Goal: Complete application form

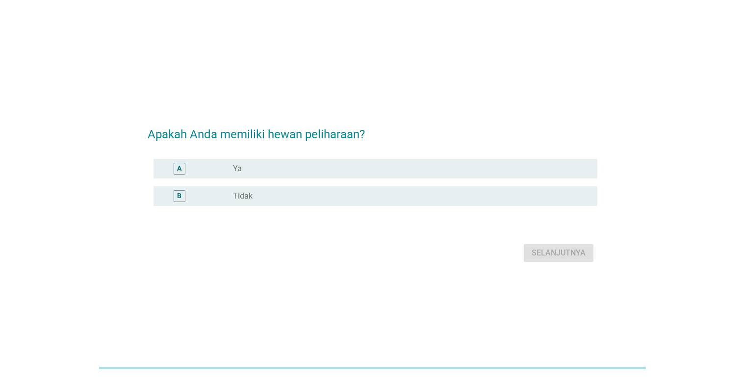
click at [295, 165] on div "radio_button_unchecked Ya" at bounding box center [407, 169] width 349 height 10
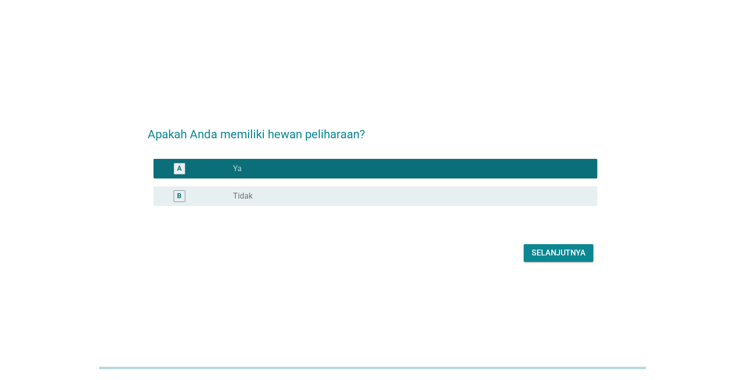
click at [556, 249] on div "Selanjutnya" at bounding box center [559, 253] width 54 height 12
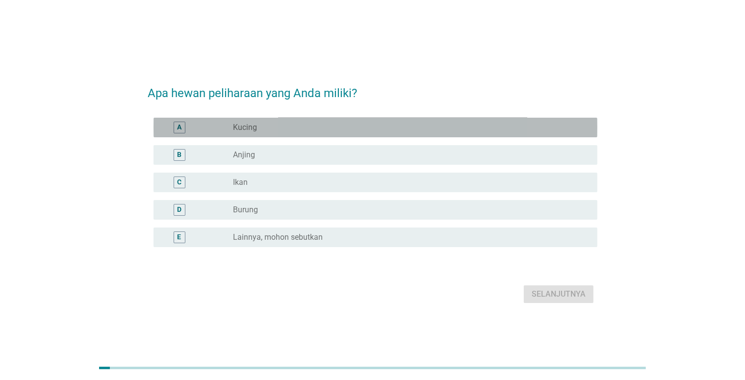
click at [542, 131] on div "radio_button_unchecked Kucing" at bounding box center [407, 128] width 349 height 10
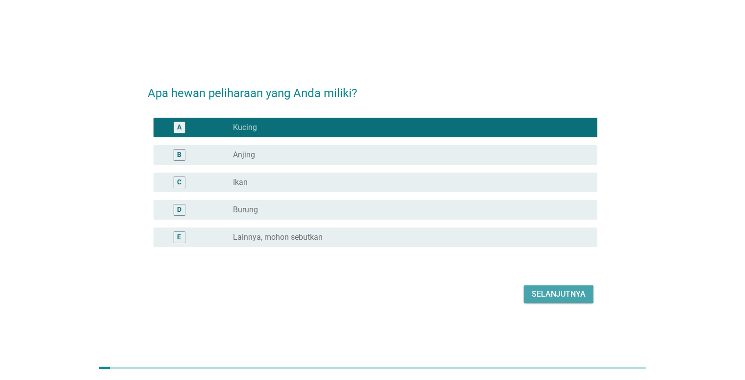
click at [548, 296] on div "Selanjutnya" at bounding box center [559, 294] width 54 height 12
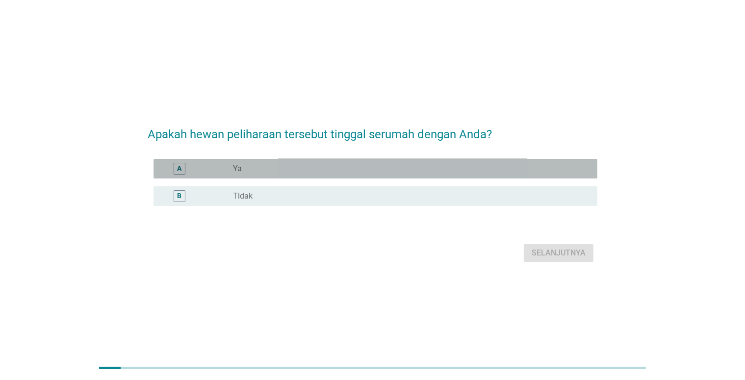
click at [473, 159] on div "A radio_button_unchecked Ya" at bounding box center [376, 169] width 444 height 20
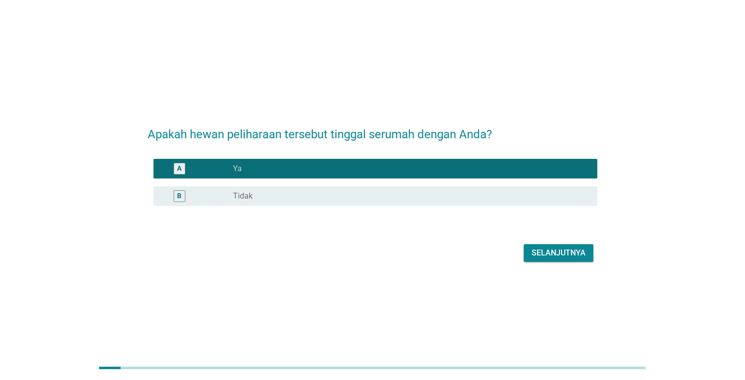
click at [569, 251] on div "Selanjutnya" at bounding box center [559, 253] width 54 height 12
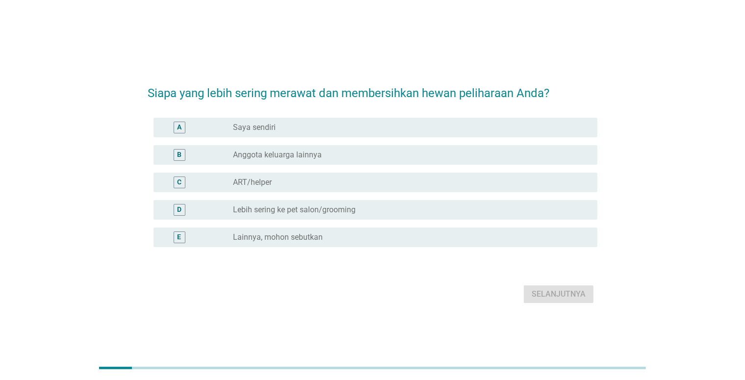
click at [430, 124] on div "radio_button_unchecked Saya sendiri" at bounding box center [407, 128] width 349 height 10
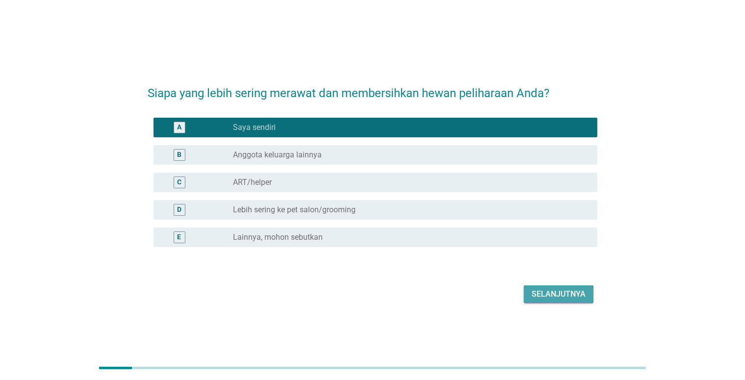
click at [540, 299] on div "Selanjutnya" at bounding box center [559, 294] width 54 height 12
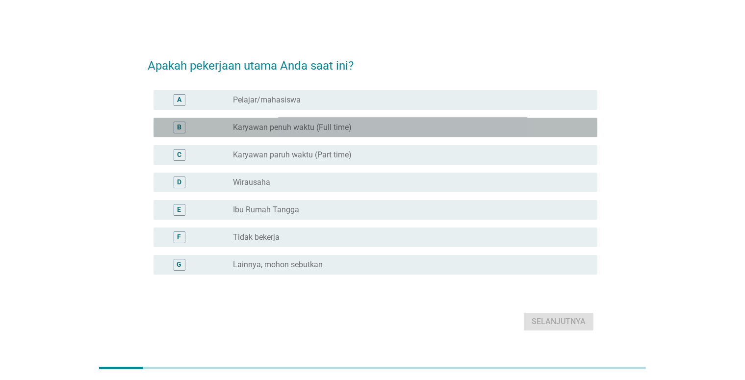
click at [347, 123] on label "Karyawan penuh waktu (Full time)" at bounding box center [292, 128] width 119 height 10
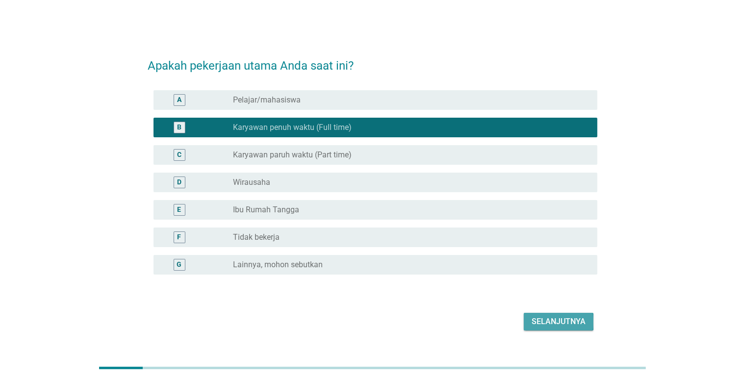
click at [539, 314] on button "Selanjutnya" at bounding box center [559, 322] width 70 height 18
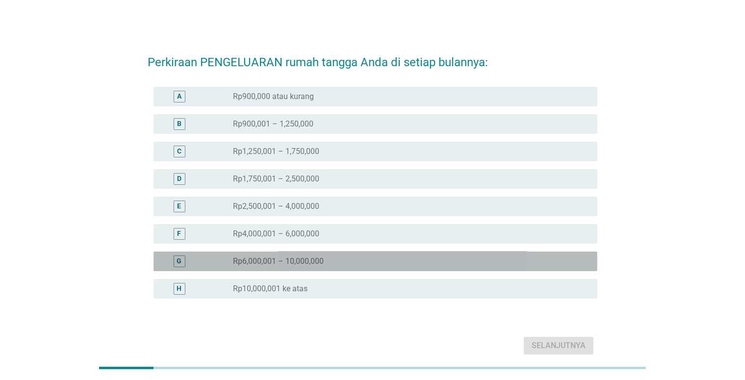
click at [380, 262] on div "radio_button_unchecked Rp6,000,001 – 10,000,000" at bounding box center [407, 262] width 349 height 10
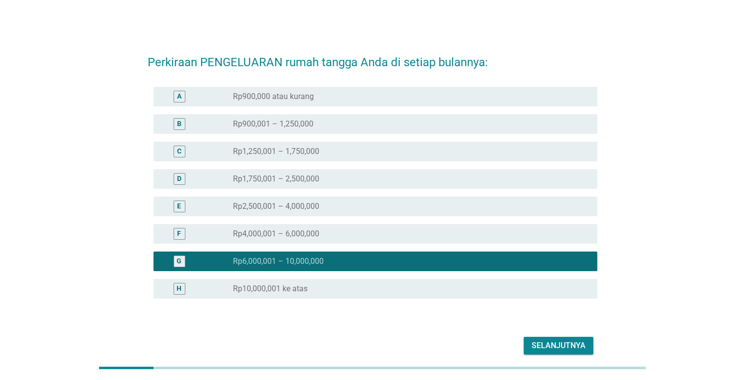
click at [532, 347] on button "Selanjutnya" at bounding box center [559, 346] width 70 height 18
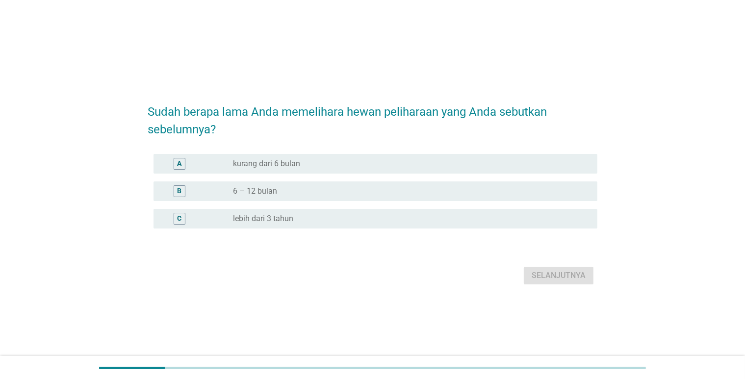
click at [510, 215] on div "radio_button_unchecked lebih dari 3 tahun" at bounding box center [407, 219] width 349 height 10
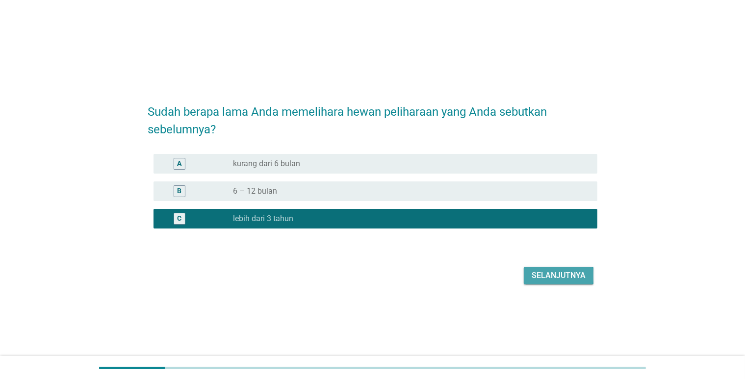
click at [536, 274] on div "Selanjutnya" at bounding box center [559, 276] width 54 height 12
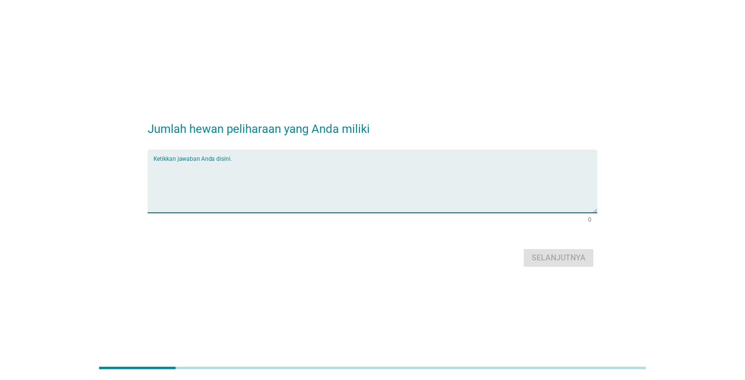
click at [321, 212] on div "Ketikkan jawaban Anda disini." at bounding box center [373, 181] width 450 height 63
type textarea "2"
click at [540, 261] on div "Selanjutnya" at bounding box center [559, 258] width 54 height 12
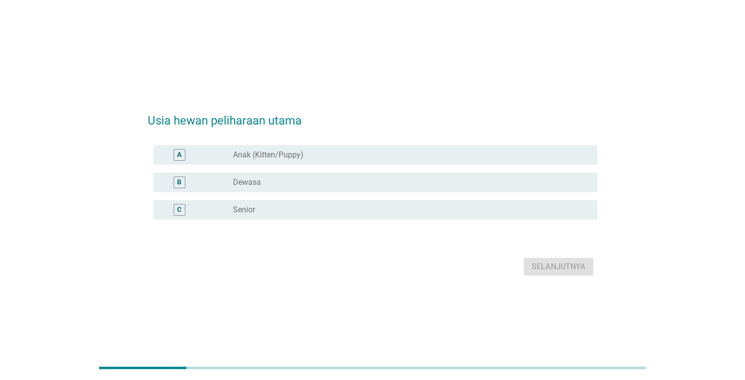
click at [402, 153] on div "radio_button_unchecked Anak (Kitten/Puppy)" at bounding box center [407, 155] width 349 height 10
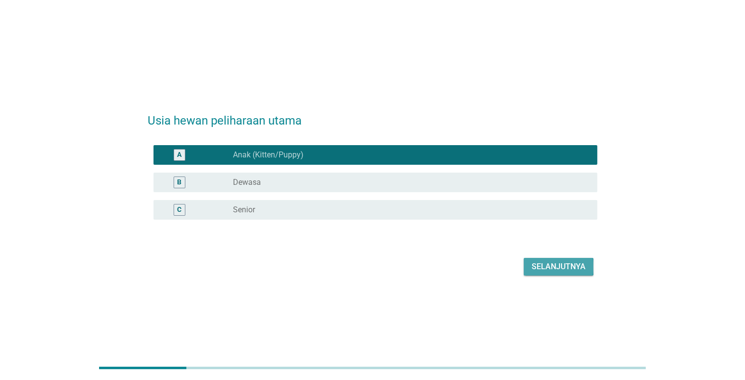
click at [566, 266] on div "Selanjutnya" at bounding box center [559, 267] width 54 height 12
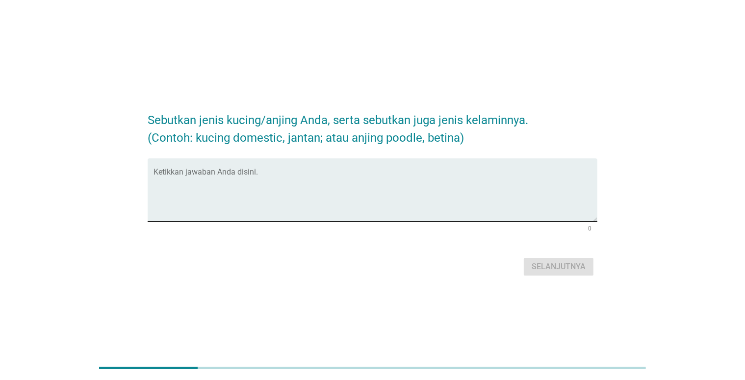
click at [394, 188] on textarea "Ketikkan jawaban Anda disini." at bounding box center [376, 196] width 444 height 52
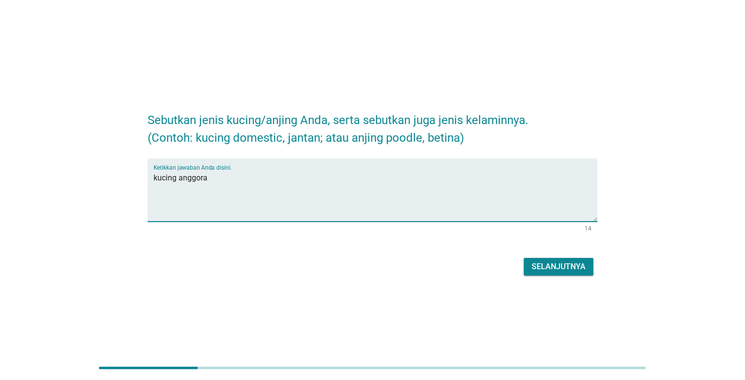
type textarea "kucing anggora"
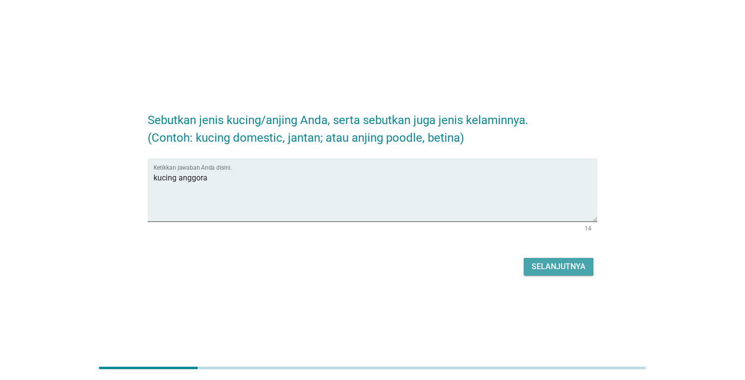
click at [562, 269] on div "Selanjutnya" at bounding box center [559, 267] width 54 height 12
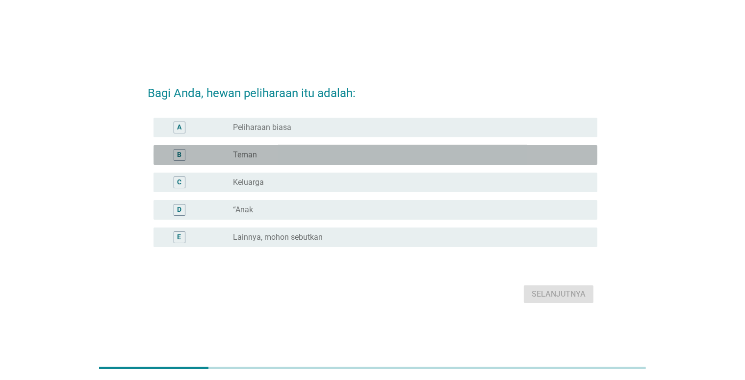
click at [353, 157] on div "radio_button_unchecked Teman" at bounding box center [407, 155] width 349 height 10
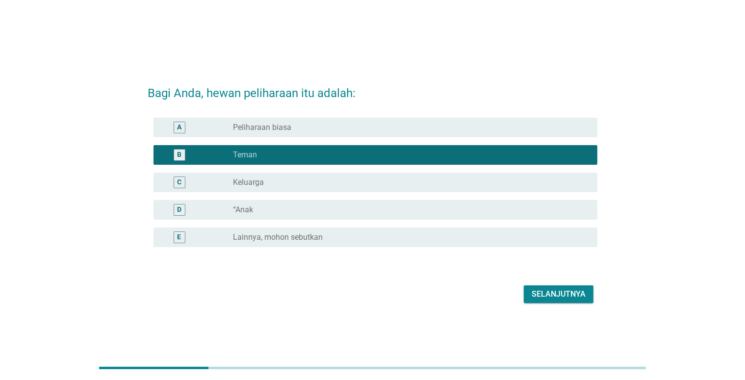
click at [544, 289] on div "Selanjutnya" at bounding box center [559, 294] width 54 height 12
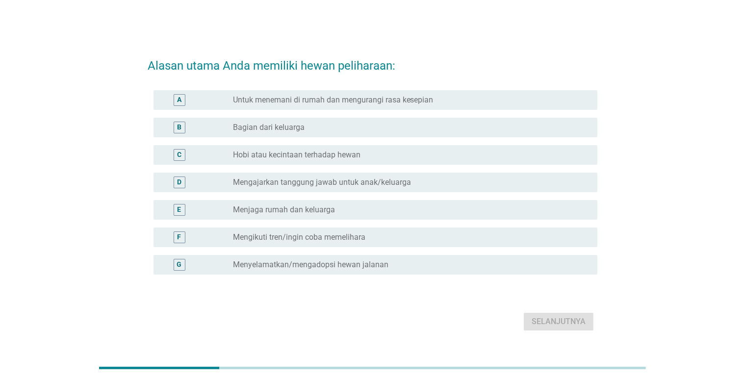
click at [312, 153] on label "Hobi atau kecintaan terhadap hewan" at bounding box center [297, 155] width 128 height 10
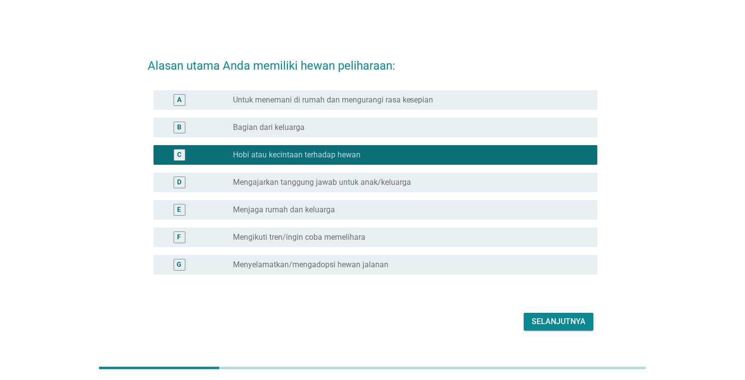
click at [540, 325] on div "Selanjutnya" at bounding box center [559, 322] width 54 height 12
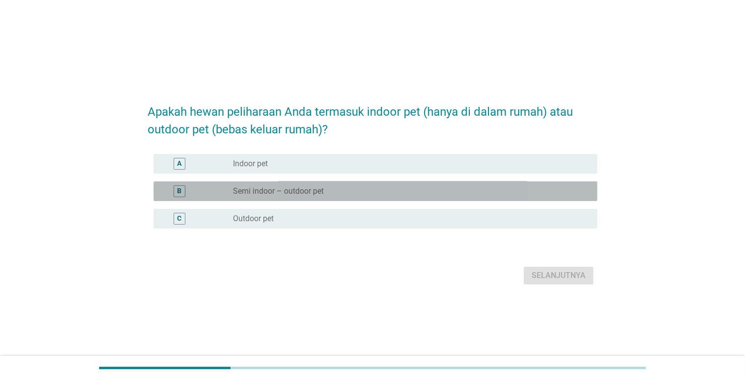
click at [418, 189] on div "radio_button_unchecked Semi indoor – outdoor pet" at bounding box center [407, 191] width 349 height 10
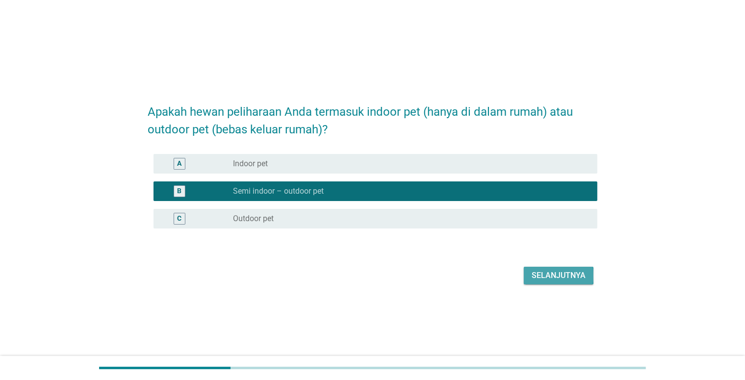
click at [540, 271] on div "Selanjutnya" at bounding box center [559, 276] width 54 height 12
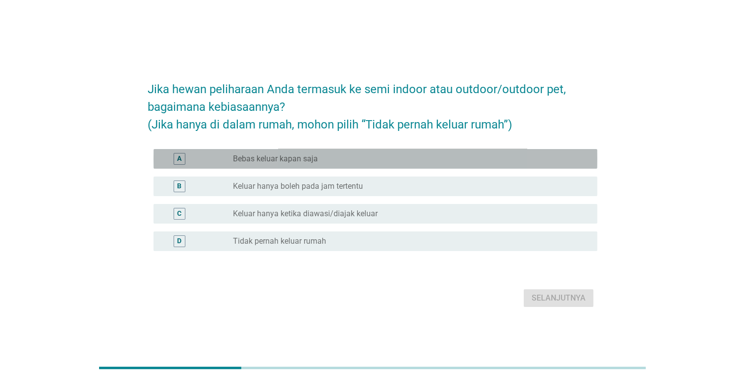
click at [414, 154] on div "radio_button_unchecked Bebas keluar kapan saja" at bounding box center [407, 159] width 349 height 10
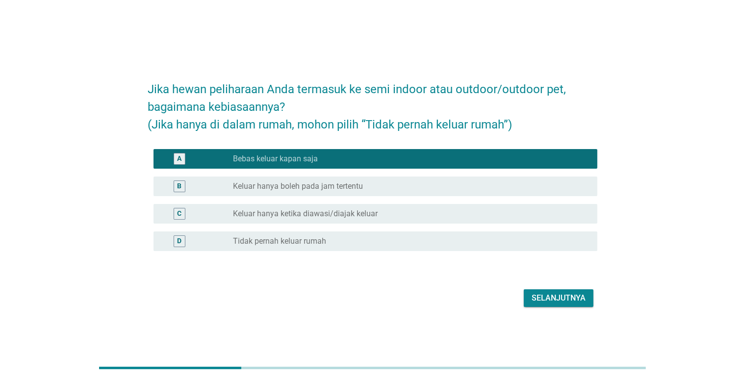
click at [538, 304] on div "Selanjutnya" at bounding box center [559, 298] width 54 height 12
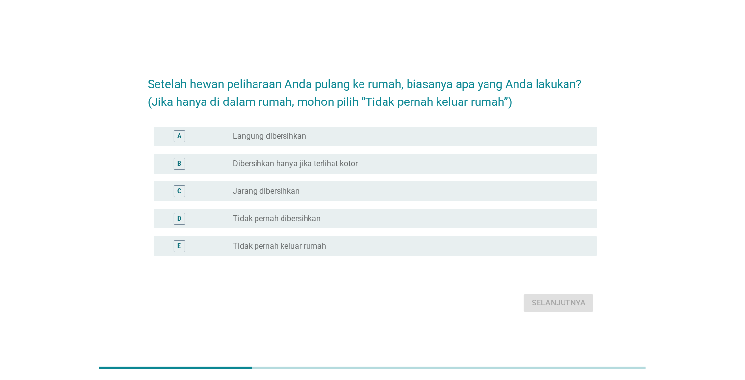
click at [398, 160] on div "radio_button_unchecked Dibersihkan hanya jika terlihat kotor" at bounding box center [407, 164] width 349 height 10
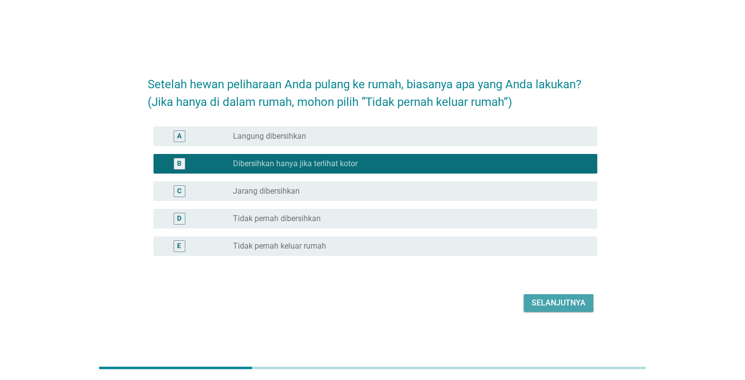
click at [533, 296] on button "Selanjutnya" at bounding box center [559, 303] width 70 height 18
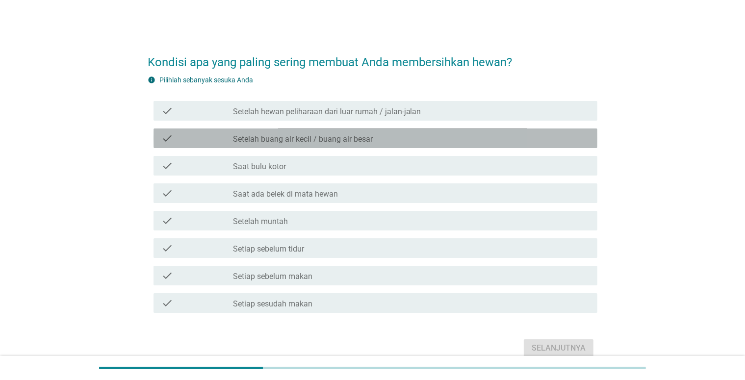
click at [396, 138] on div "check_box_outline_blank Setelah buang air kecil / buang air besar" at bounding box center [411, 138] width 357 height 12
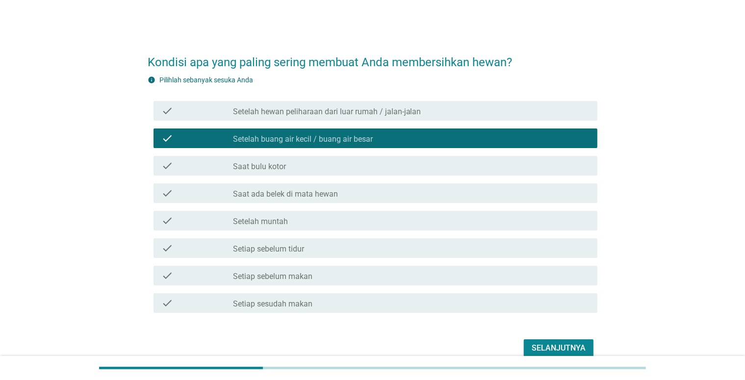
click at [383, 190] on div "check_box_outline_blank Saat ada belek di mata hewan" at bounding box center [411, 193] width 357 height 12
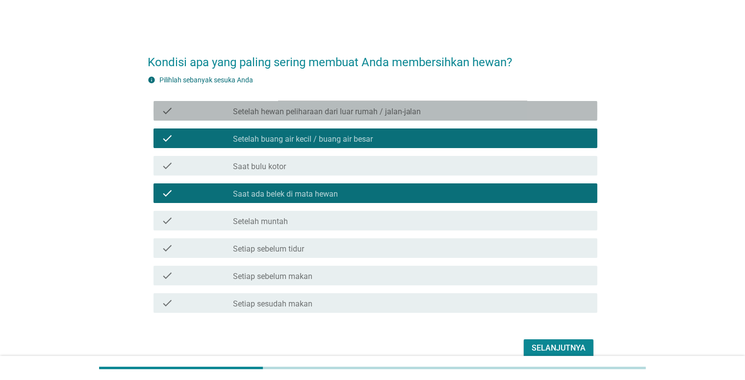
click at [375, 111] on label "Setelah hewan peliharaan dari luar rumah / jalan-jalan" at bounding box center [327, 112] width 188 height 10
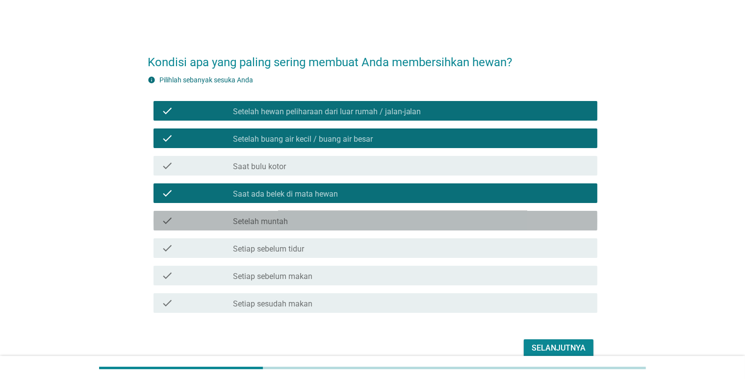
click at [327, 228] on div "check check_box_outline_blank Setelah muntah" at bounding box center [376, 221] width 444 height 20
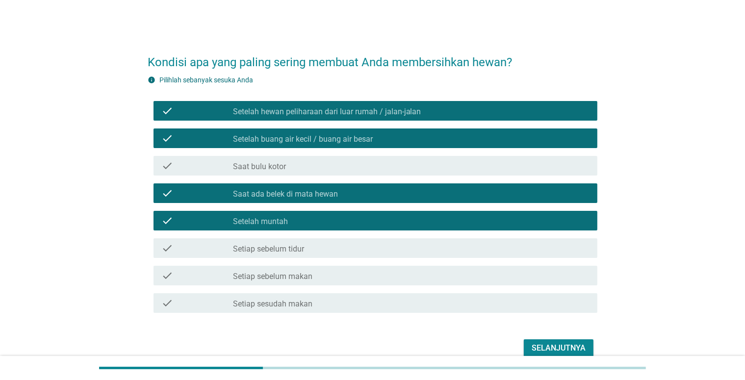
click at [324, 300] on div "check_box_outline_blank Setiap sesudah makan" at bounding box center [411, 303] width 357 height 12
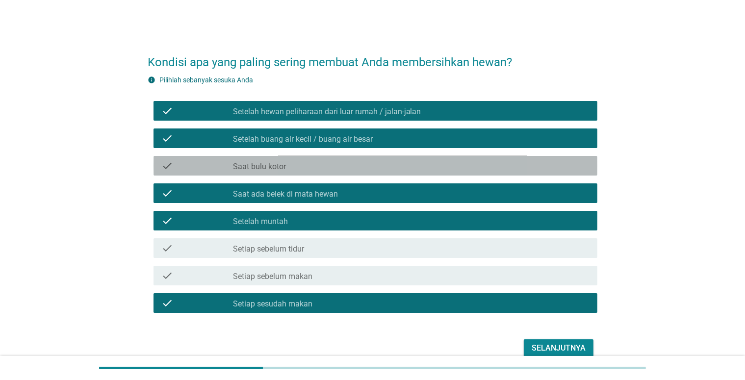
click at [346, 157] on div "check check_box_outline_blank Saat bulu kotor" at bounding box center [376, 166] width 444 height 20
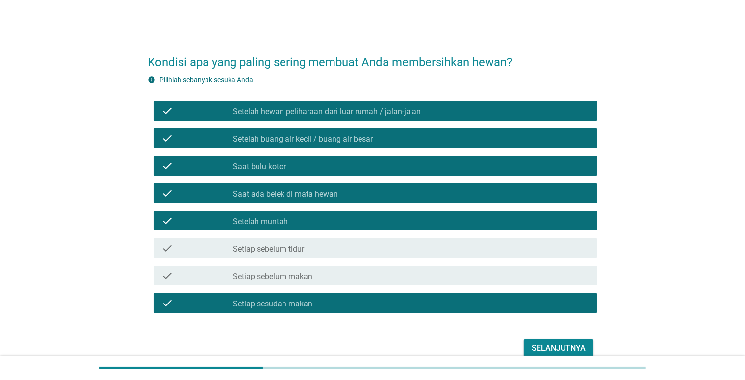
click at [542, 346] on div "Selanjutnya" at bounding box center [559, 348] width 54 height 12
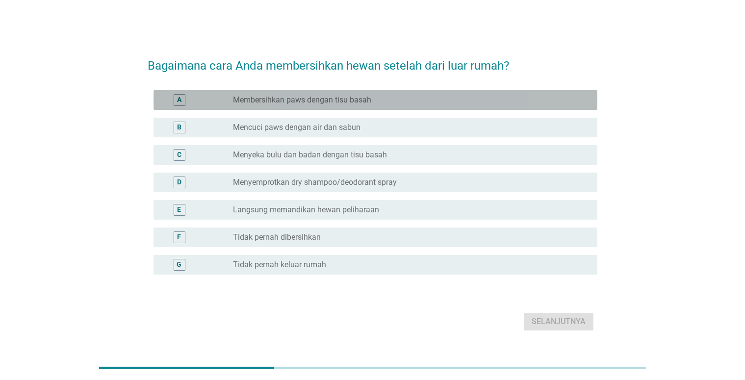
click at [355, 103] on label "Membersihkan paws dengan tisu basah" at bounding box center [302, 100] width 138 height 10
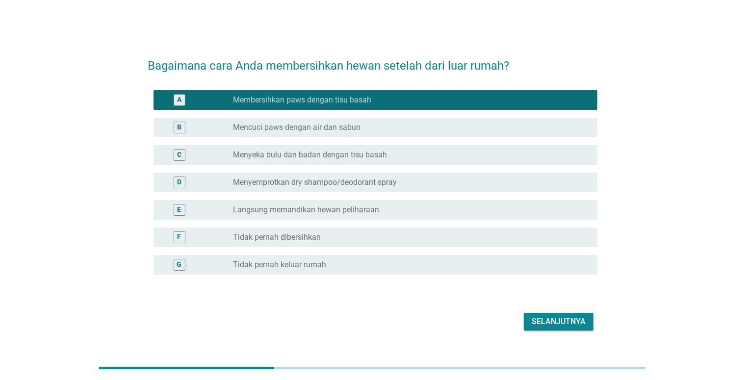
click at [352, 94] on div "radio_button_checked Membersihkan paws dengan tisu basah" at bounding box center [411, 100] width 357 height 12
click at [361, 211] on label "Langsung memandikan hewan peliharaan" at bounding box center [306, 210] width 146 height 10
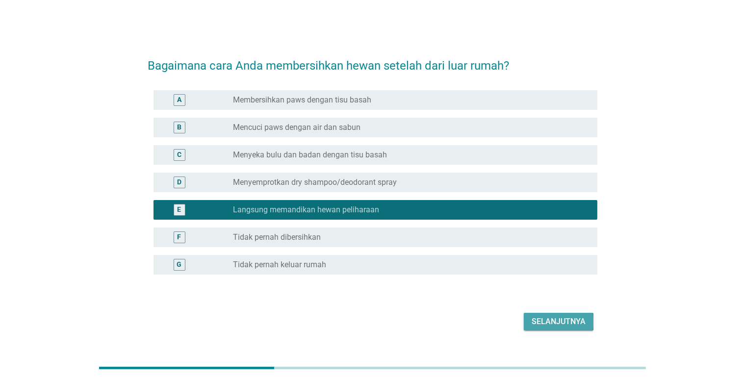
click at [536, 318] on div "Selanjutnya" at bounding box center [559, 322] width 54 height 12
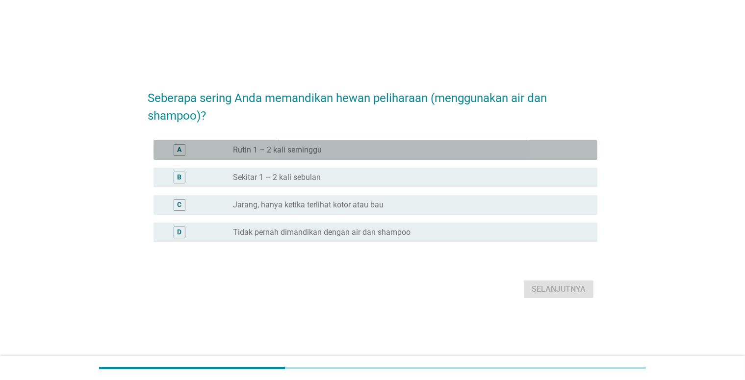
click at [369, 155] on div "radio_button_unchecked Rutin 1 – 2 kali seminggu" at bounding box center [407, 150] width 349 height 10
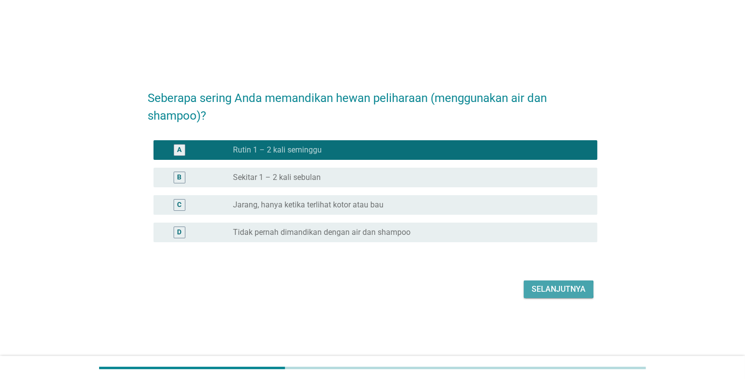
click at [533, 293] on div "Selanjutnya" at bounding box center [559, 290] width 54 height 12
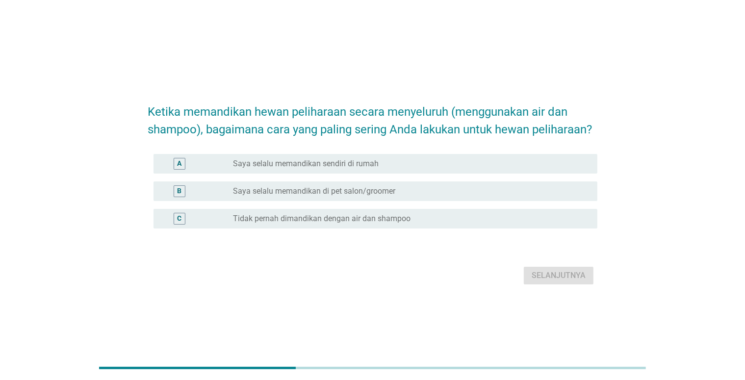
click at [426, 165] on div "radio_button_unchecked Saya selalu memandikan sendiri di rumah" at bounding box center [407, 164] width 349 height 10
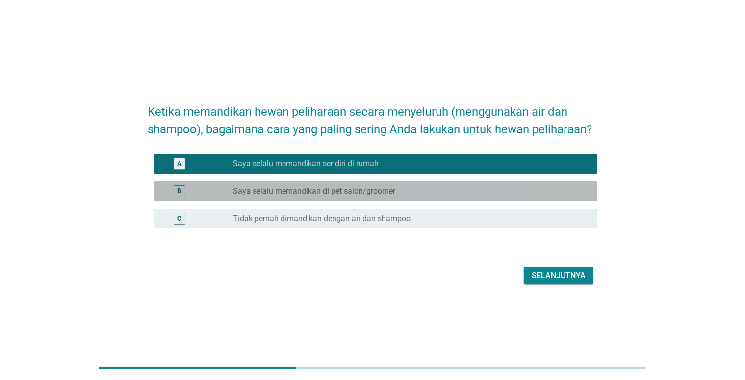
click at [428, 197] on div "radio_button_unchecked Saya selalu memandikan di pet salon/groomer" at bounding box center [411, 191] width 357 height 12
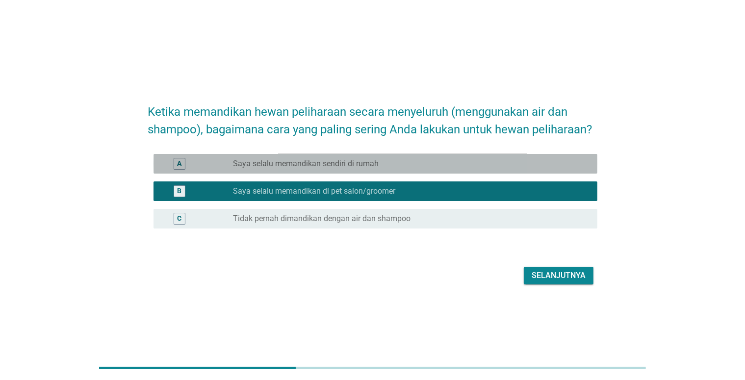
click at [427, 162] on div "radio_button_unchecked Saya selalu memandikan sendiri di rumah" at bounding box center [407, 164] width 349 height 10
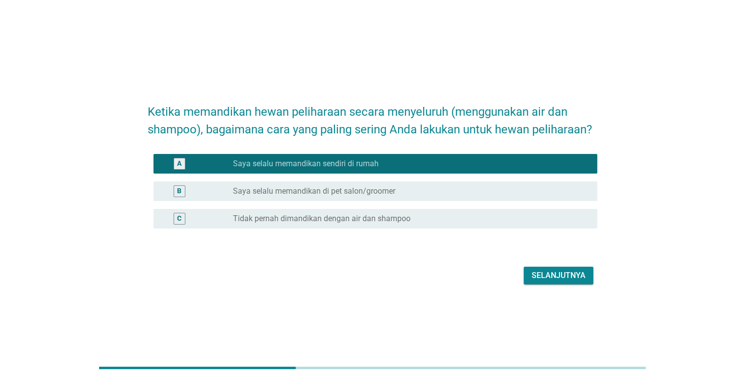
click at [540, 271] on div "Selanjutnya" at bounding box center [559, 276] width 54 height 12
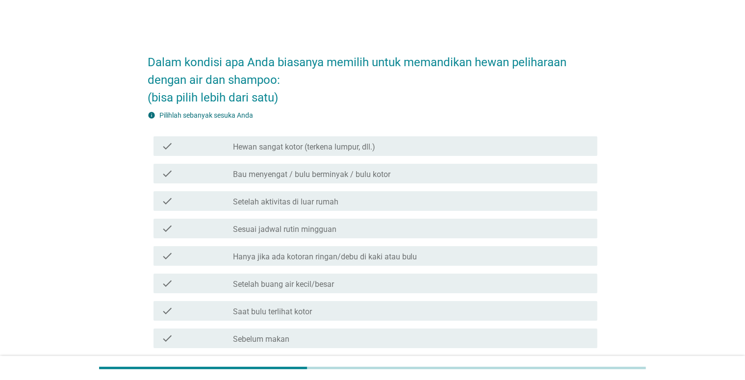
click at [381, 152] on div "check_box_outline_blank Hewan sangat kotor (terkena lumpur, dll.)" at bounding box center [411, 146] width 357 height 12
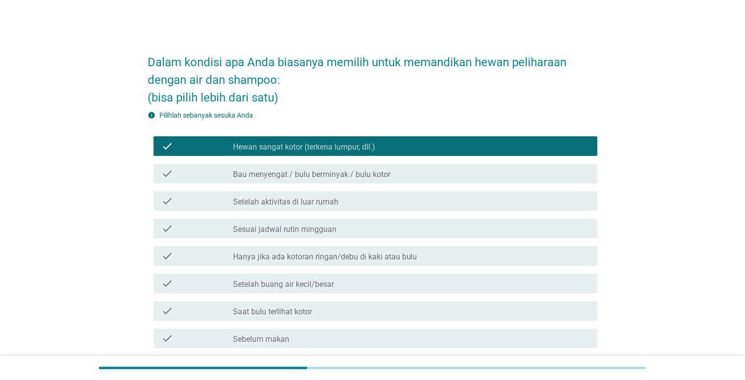
click at [381, 170] on label "Bau menyengat / bulu berminyak / bulu kotor" at bounding box center [311, 175] width 157 height 10
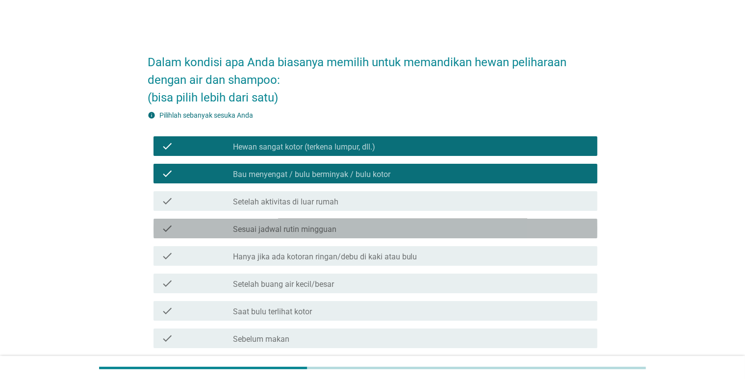
click at [385, 228] on div "check_box_outline_blank Sesuai jadwal rutin mingguan" at bounding box center [411, 229] width 357 height 12
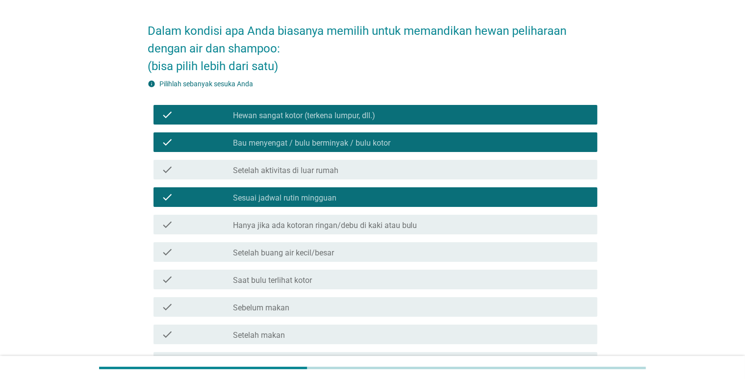
scroll to position [49, 0]
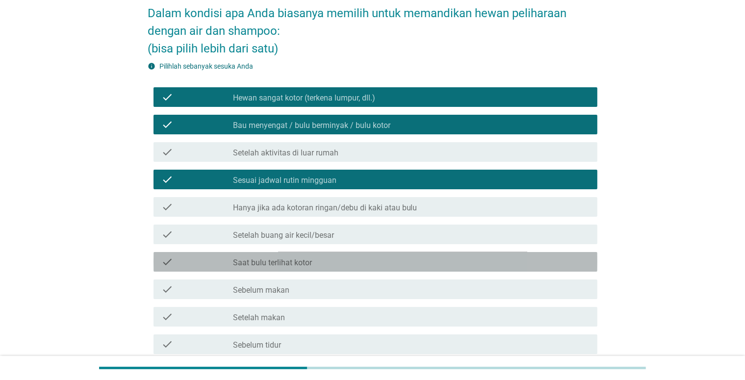
click at [357, 263] on div "check_box_outline_blank Saat bulu terlihat kotor" at bounding box center [411, 262] width 357 height 12
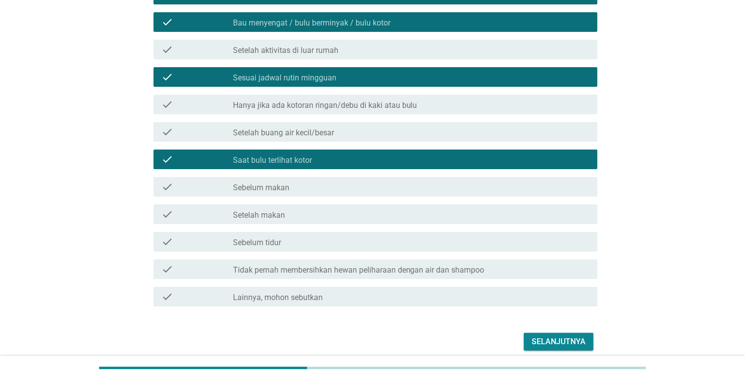
scroll to position [192, 0]
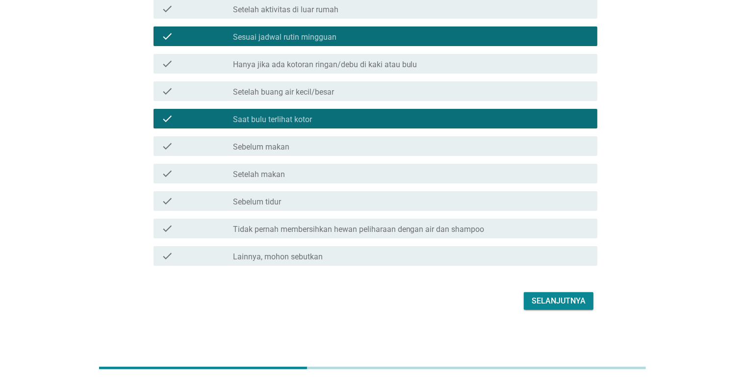
click at [552, 303] on div "Selanjutnya" at bounding box center [559, 301] width 54 height 12
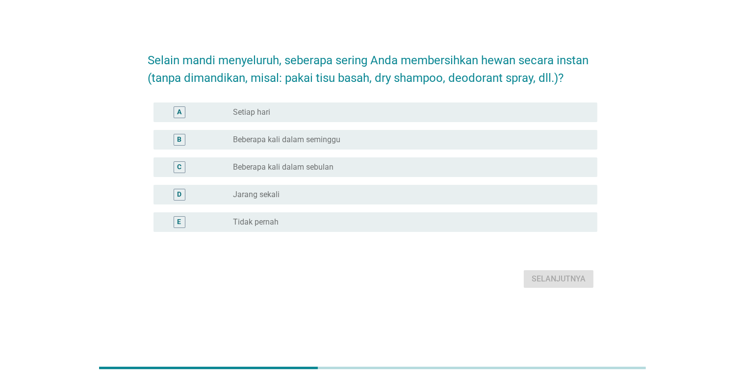
scroll to position [0, 0]
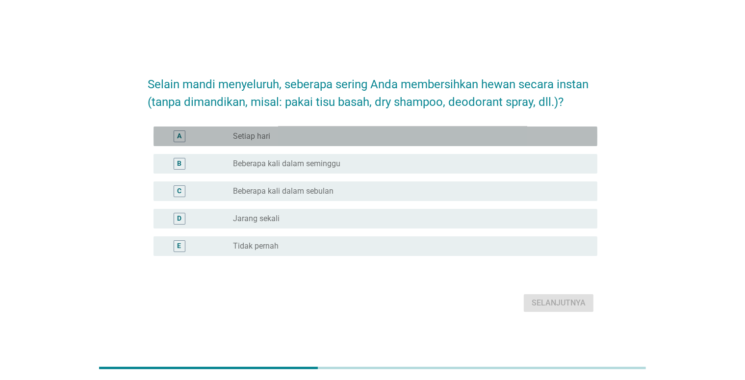
click at [341, 132] on div "radio_button_unchecked Setiap hari" at bounding box center [407, 136] width 349 height 10
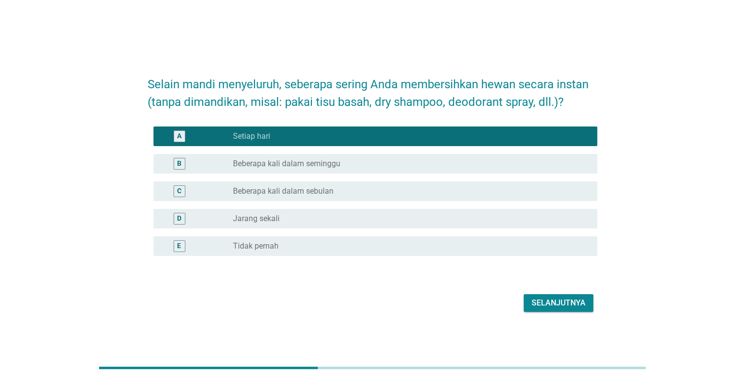
click at [535, 294] on button "Selanjutnya" at bounding box center [559, 303] width 70 height 18
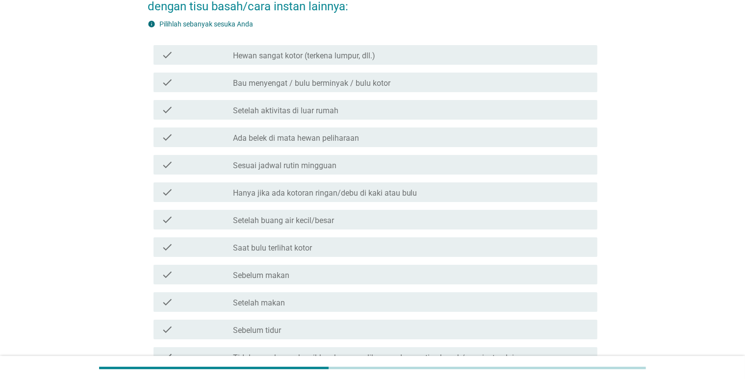
scroll to position [98, 0]
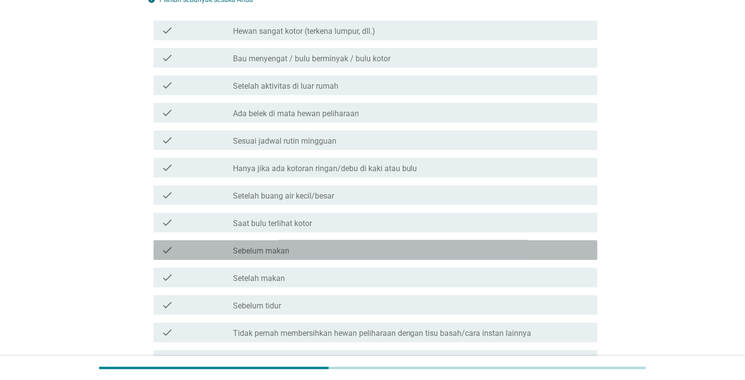
click at [334, 253] on div "check_box_outline_blank Sebelum makan" at bounding box center [411, 250] width 357 height 12
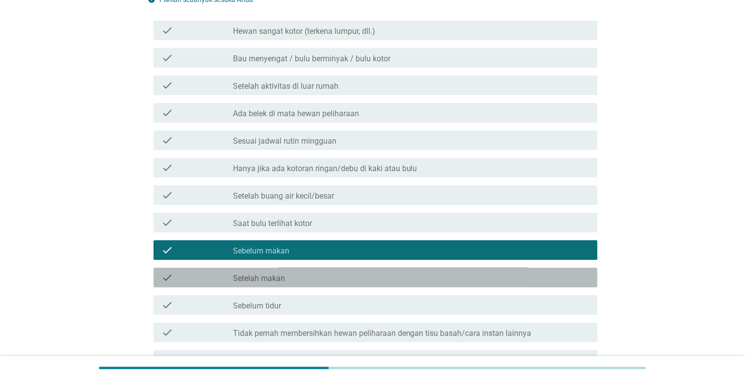
click at [336, 274] on div "check_box_outline_blank Setelah makan" at bounding box center [411, 278] width 357 height 12
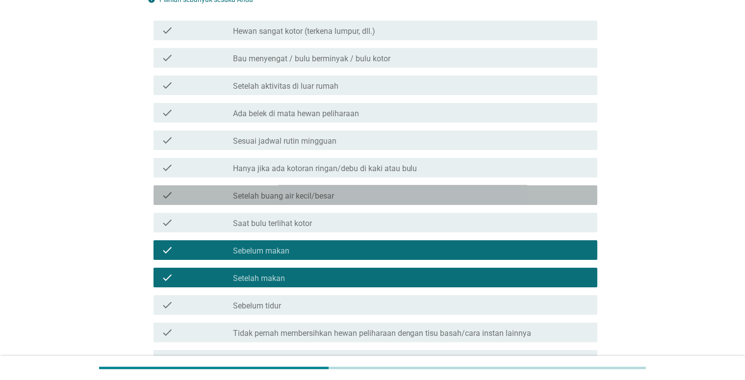
click at [361, 199] on div "check_box_outline_blank Setelah buang air kecil/besar" at bounding box center [411, 195] width 357 height 12
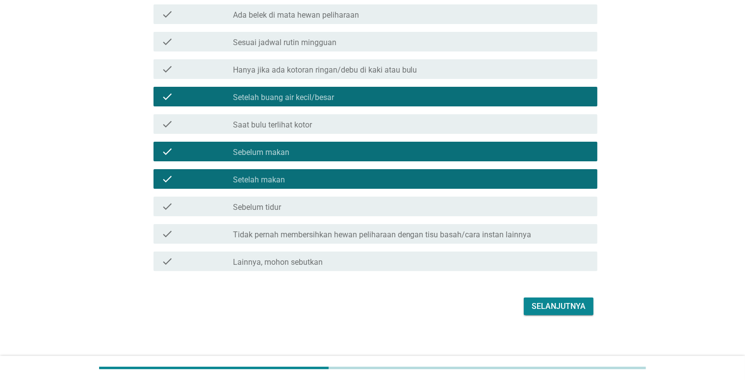
scroll to position [202, 0]
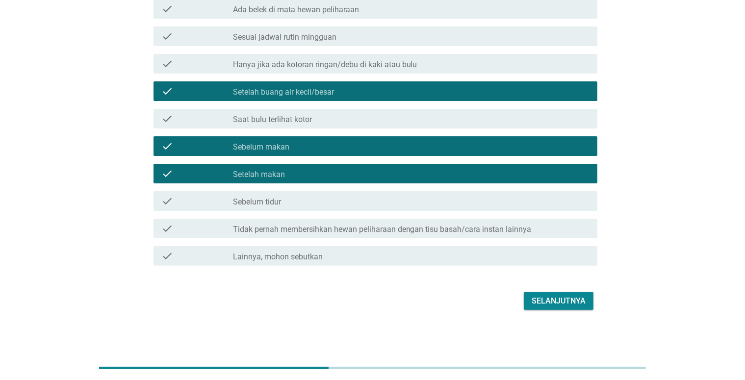
click at [563, 299] on div "Selanjutnya" at bounding box center [559, 301] width 54 height 12
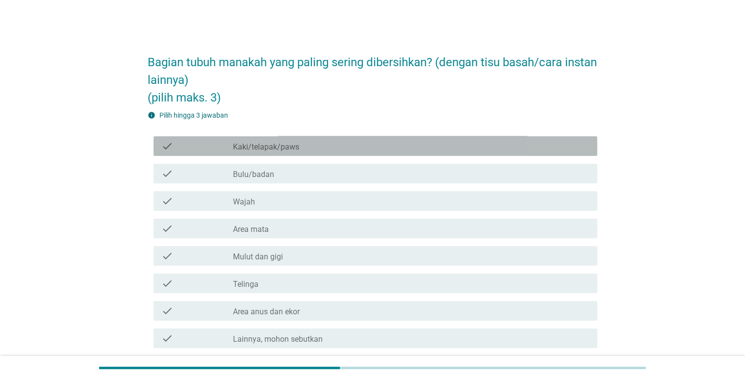
click at [326, 145] on div "check_box_outline_blank Kaki/telapak/paws" at bounding box center [411, 146] width 357 height 12
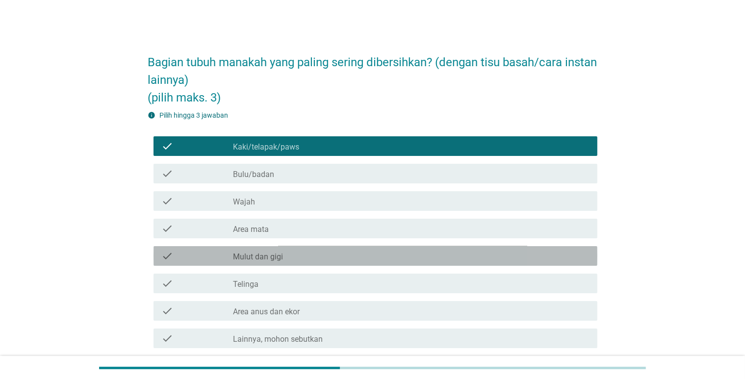
click at [351, 257] on div "check_box_outline_blank Mulut dan gigi" at bounding box center [411, 256] width 357 height 12
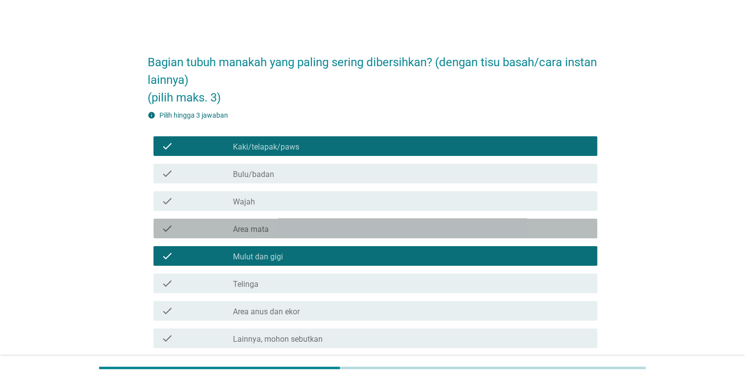
click at [366, 232] on div "check_box_outline_blank Area mata" at bounding box center [411, 229] width 357 height 12
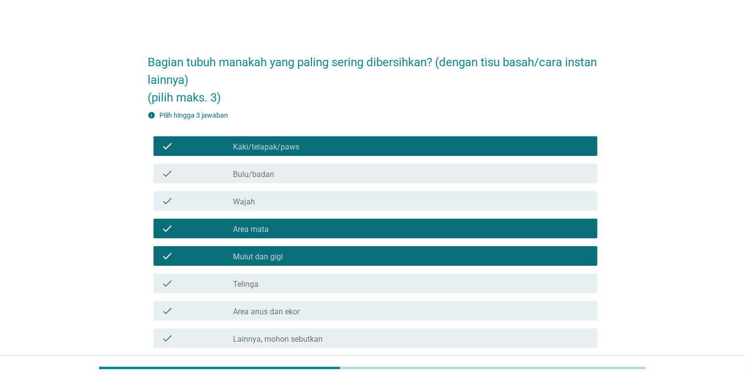
click at [379, 292] on div "check check_box_outline_blank Telinga" at bounding box center [376, 284] width 444 height 20
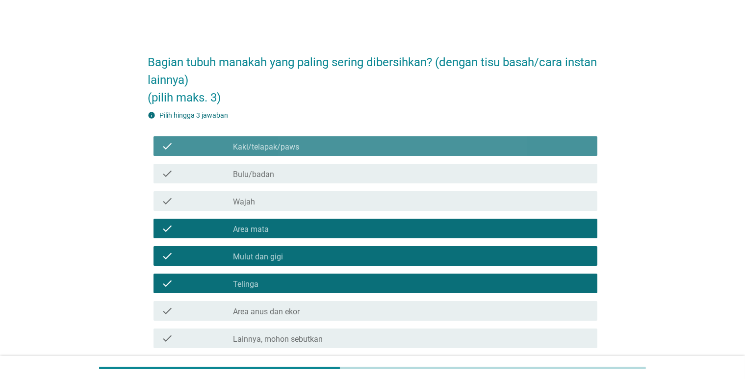
click at [343, 145] on div "check_box_outline_blank Kaki/telapak/paws" at bounding box center [411, 146] width 357 height 12
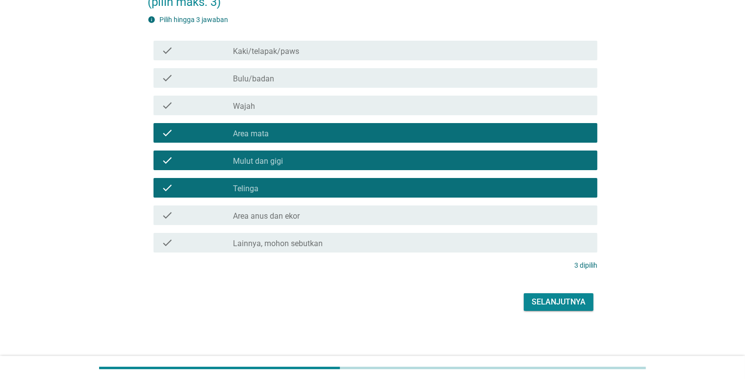
scroll to position [96, 0]
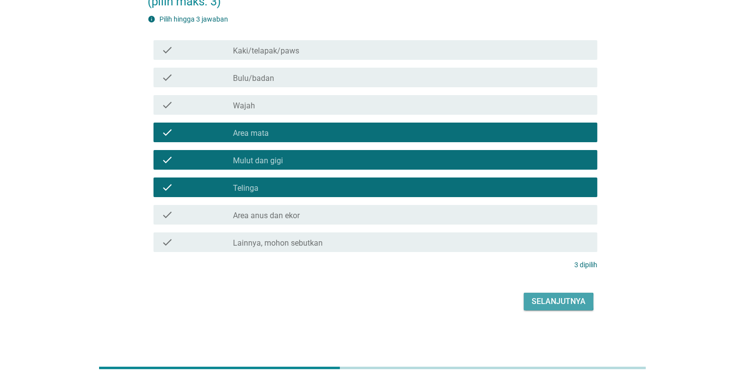
click at [530, 300] on button "Selanjutnya" at bounding box center [559, 302] width 70 height 18
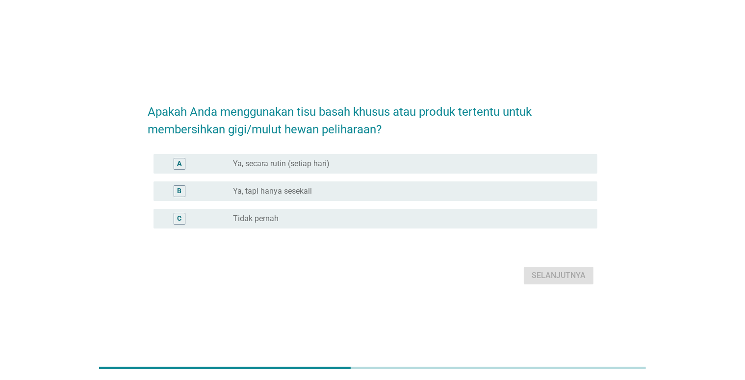
click at [390, 155] on div "A radio_button_unchecked Ya, secara rutin (setiap hari)" at bounding box center [376, 164] width 444 height 20
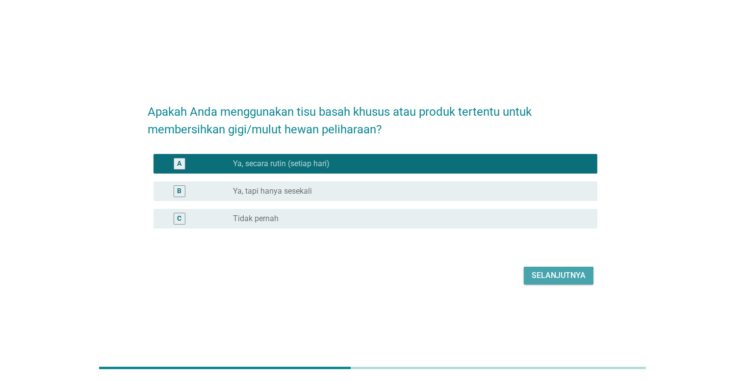
click at [540, 273] on div "Selanjutnya" at bounding box center [559, 276] width 54 height 12
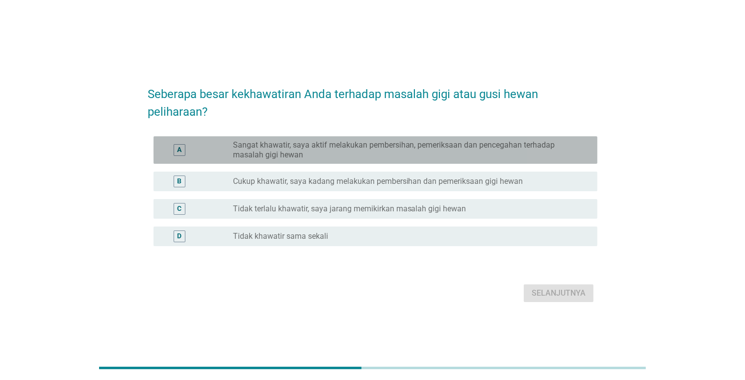
click at [385, 146] on label "Sangat khawatir, saya aktif melakukan pembersihan, pemeriksaan dan pencegahan t…" at bounding box center [407, 150] width 349 height 20
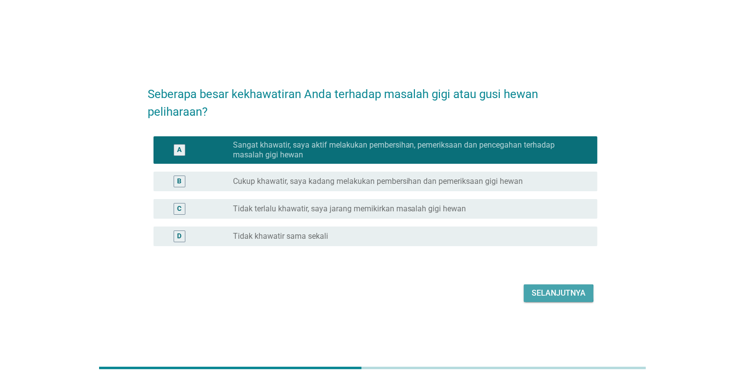
click at [555, 288] on div "Selanjutnya" at bounding box center [559, 294] width 54 height 12
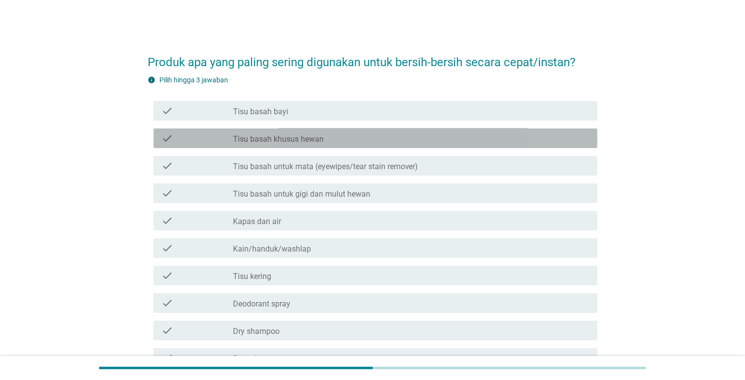
click at [353, 134] on div "check_box_outline_blank Tisu basah khusus hewan" at bounding box center [411, 138] width 357 height 12
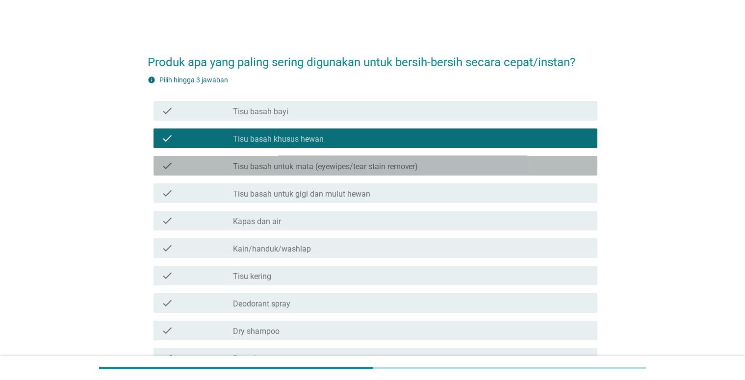
click at [359, 169] on label "Tisu basah untuk mata (eyewipes/tear stain remover)" at bounding box center [325, 167] width 185 height 10
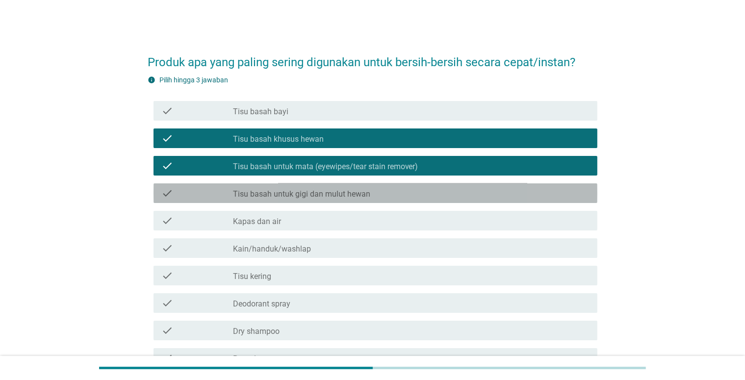
click at [357, 196] on label "Tisu basah untuk gigi dan mulut hewan" at bounding box center [301, 194] width 137 height 10
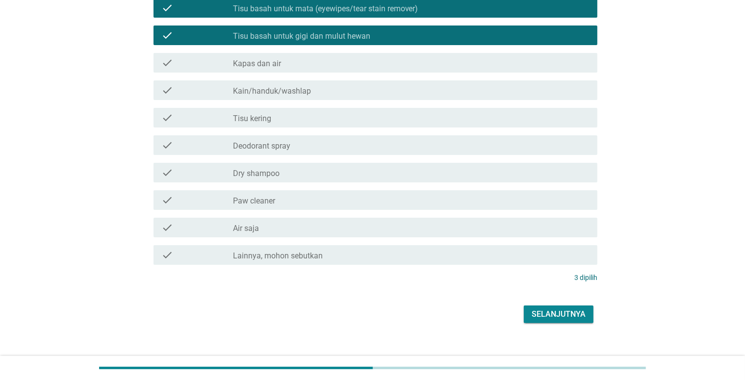
scroll to position [171, 0]
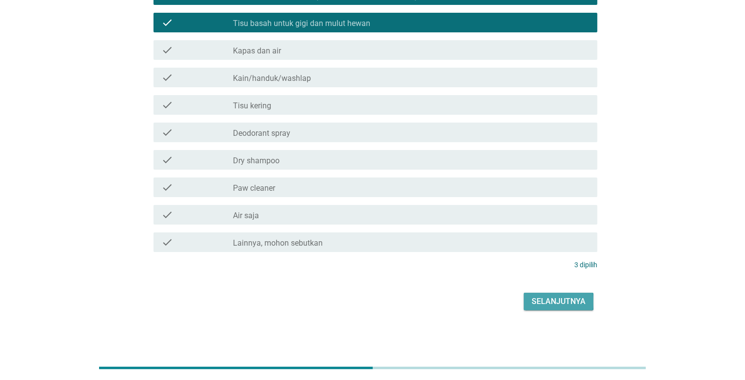
click at [548, 300] on div "Selanjutnya" at bounding box center [559, 302] width 54 height 12
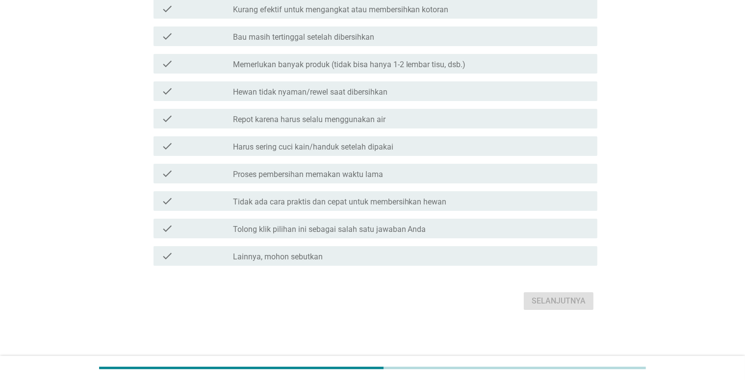
scroll to position [0, 0]
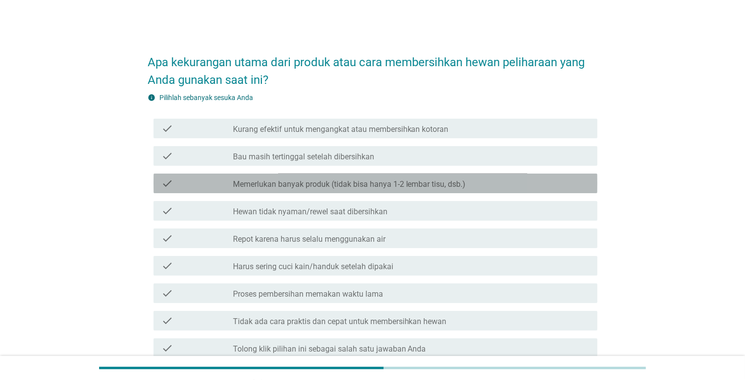
click at [457, 185] on label "Memerlukan banyak produk (tidak bisa hanya 1-2 lembar tisu, dsb.)" at bounding box center [349, 185] width 233 height 10
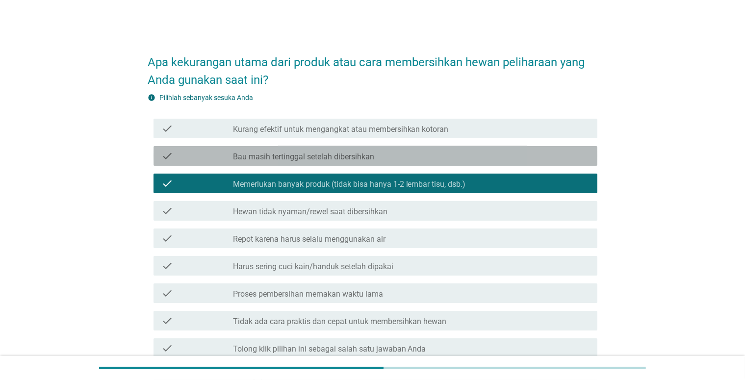
click at [416, 153] on div "check_box_outline_blank Bau masih tertinggal setelah dibersihkan" at bounding box center [411, 156] width 357 height 12
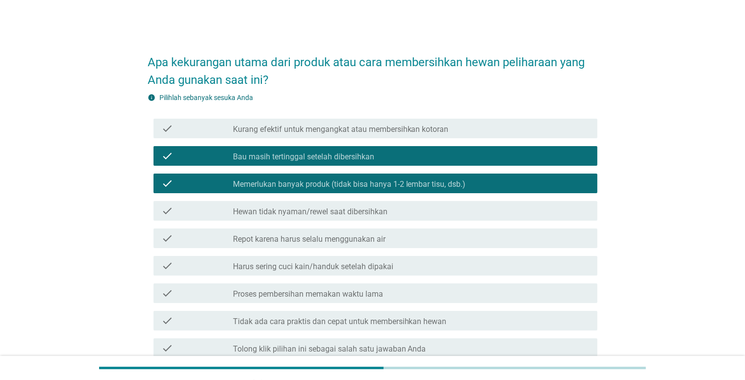
click at [394, 243] on div "check_box_outline_blank Repot karena harus selalu menggunakan air" at bounding box center [411, 239] width 357 height 12
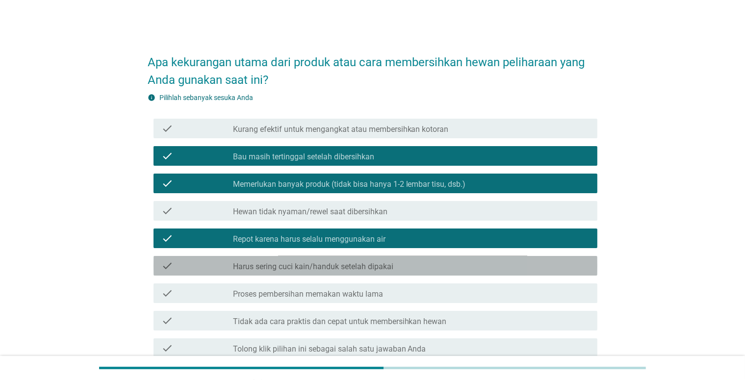
click at [393, 259] on div "check check_box_outline_blank Harus sering cuci kain/handuk setelah dipakai" at bounding box center [376, 266] width 444 height 20
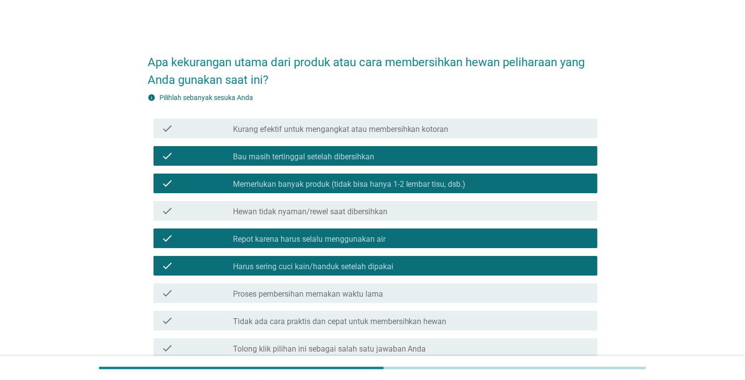
click at [396, 263] on div "check_box_outline_blank Harus sering cuci kain/handuk setelah dipakai" at bounding box center [411, 266] width 357 height 12
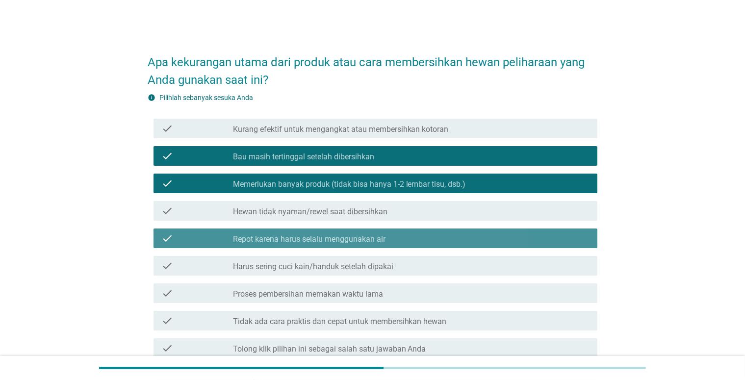
click at [399, 229] on div "check check_box_outline_blank Repot karena harus selalu menggunakan air" at bounding box center [376, 239] width 444 height 20
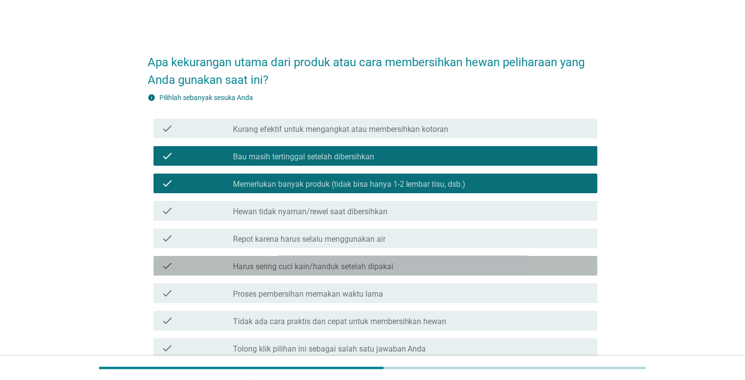
click at [398, 266] on div "check_box_outline_blank Harus sering cuci kain/handuk setelah dipakai" at bounding box center [411, 266] width 357 height 12
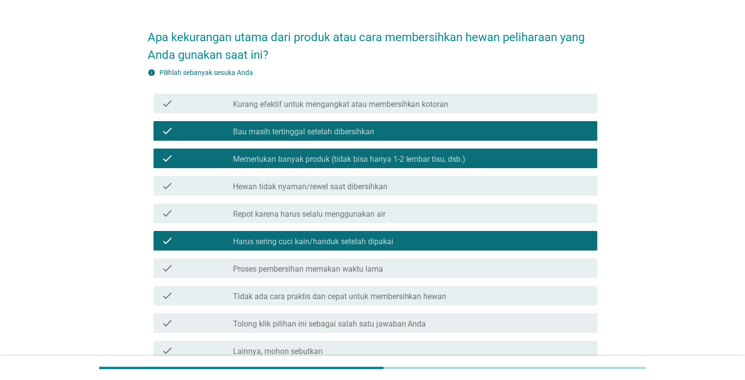
scroll to position [120, 0]
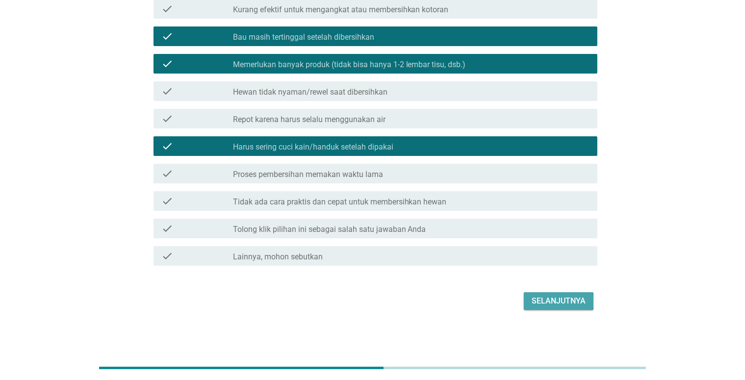
click at [547, 308] on button "Selanjutnya" at bounding box center [559, 301] width 70 height 18
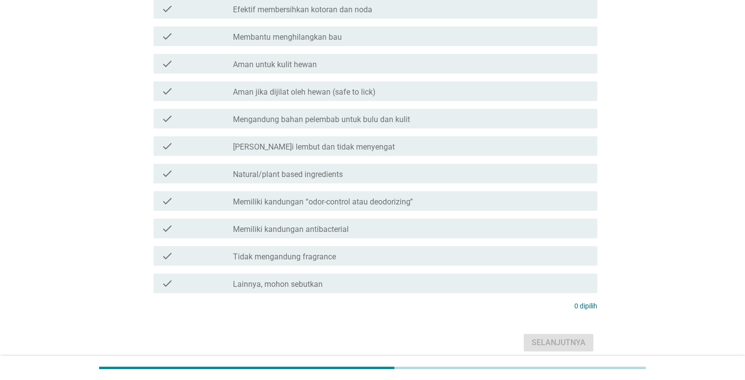
scroll to position [0, 0]
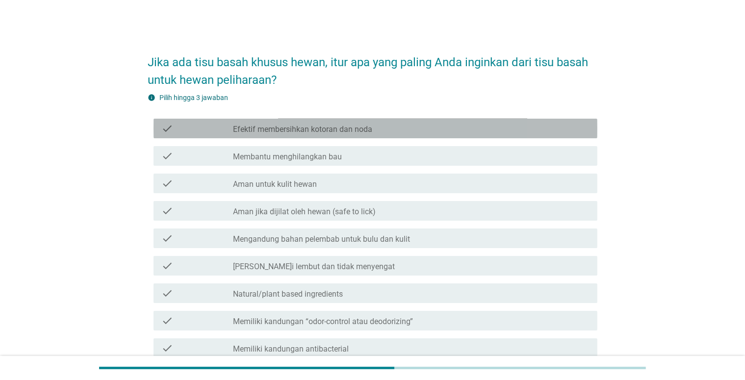
click at [395, 129] on div "check_box_outline_blank Efektif membersihkan kotoran dan noda" at bounding box center [411, 129] width 357 height 12
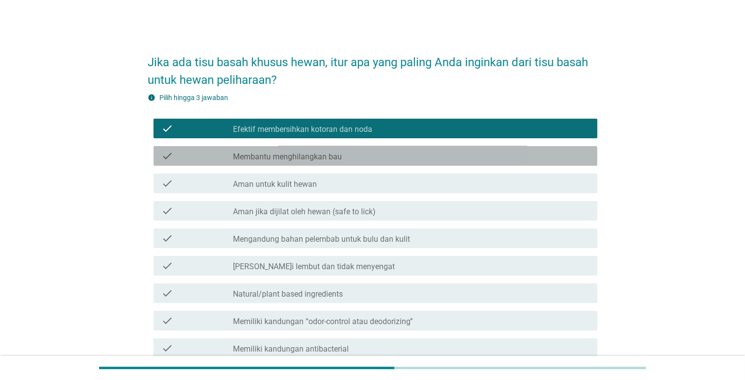
click at [385, 160] on div "check_box_outline_blank Membantu menghilangkan bau" at bounding box center [411, 156] width 357 height 12
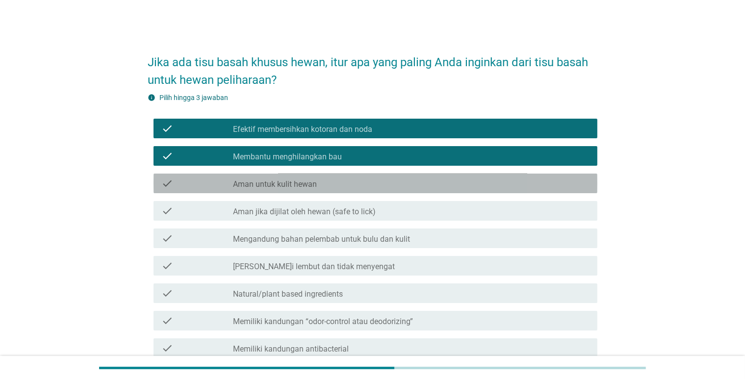
click at [378, 186] on div "check_box_outline_blank Aman untuk kulit hewan" at bounding box center [411, 184] width 357 height 12
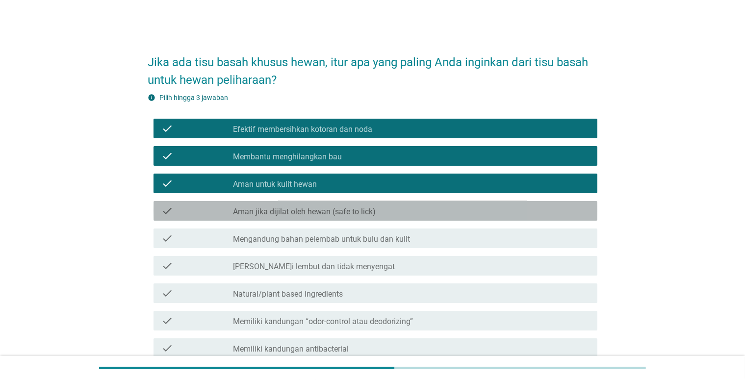
click at [379, 206] on div "check_box_outline_blank Aman jika dijilat oleh hewan (safe to lick)" at bounding box center [411, 211] width 357 height 12
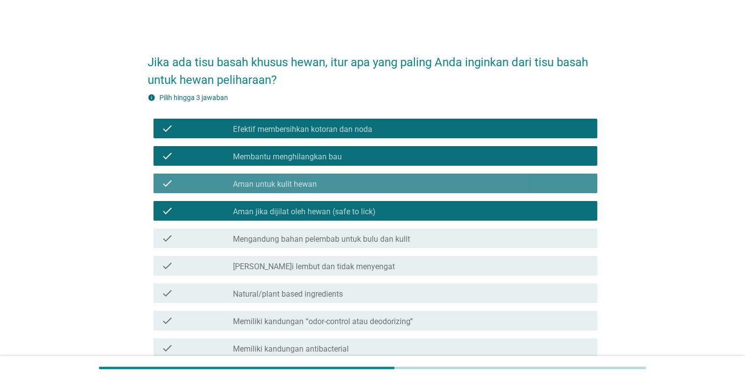
click at [364, 184] on div "check_box_outline_blank Aman untuk kulit hewan" at bounding box center [411, 184] width 357 height 12
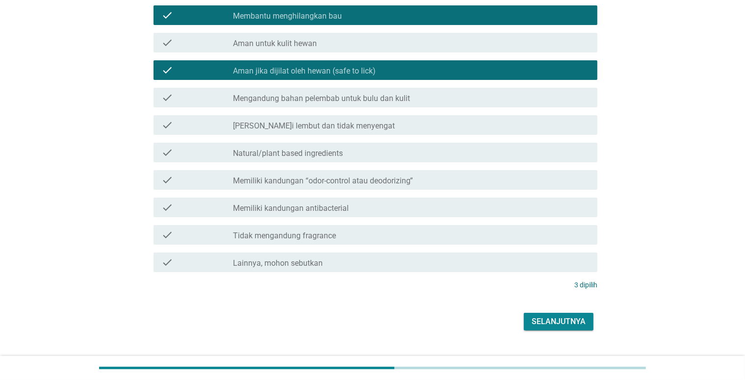
scroll to position [161, 0]
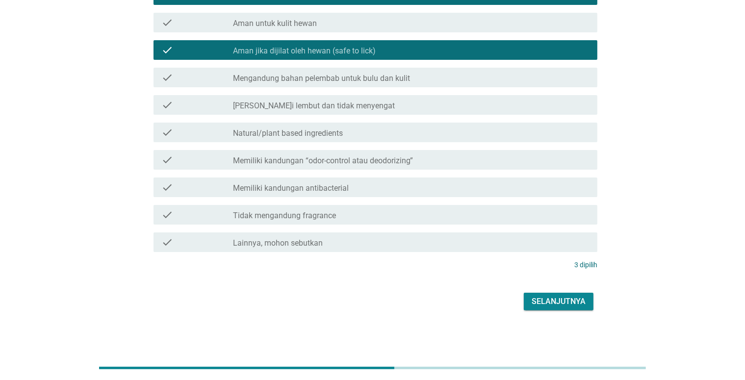
click at [561, 308] on button "Selanjutnya" at bounding box center [559, 302] width 70 height 18
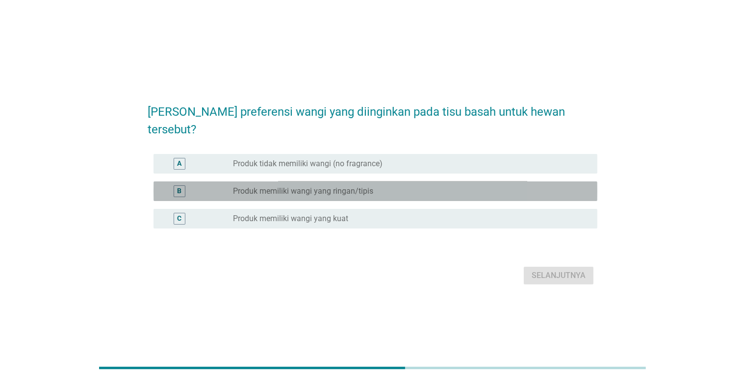
click at [441, 186] on div "radio_button_unchecked Produk memiliki wangi yang ringan/tipis" at bounding box center [407, 191] width 349 height 10
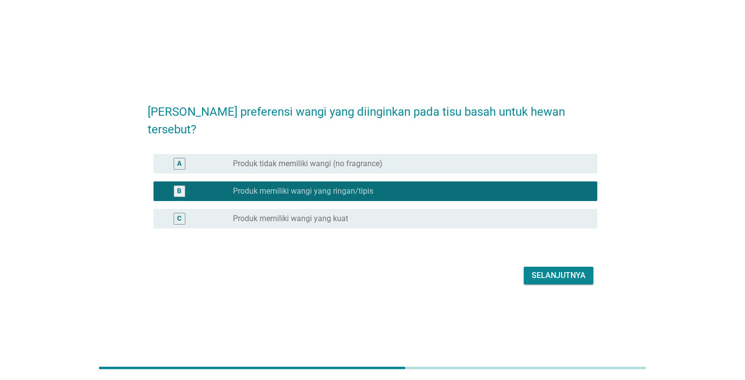
click at [568, 274] on button "Selanjutnya" at bounding box center [559, 276] width 70 height 18
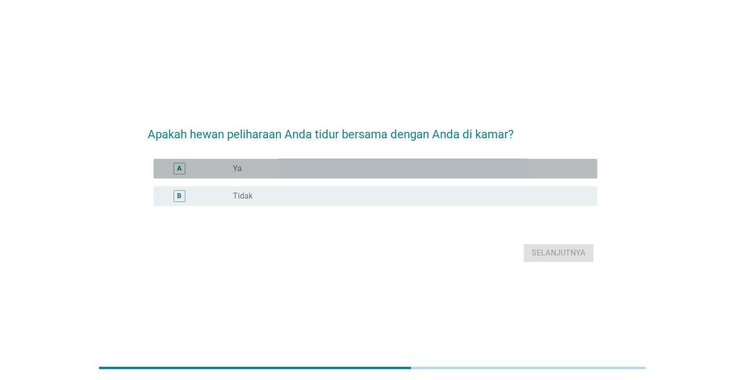
click at [444, 171] on div "radio_button_unchecked Ya" at bounding box center [407, 169] width 349 height 10
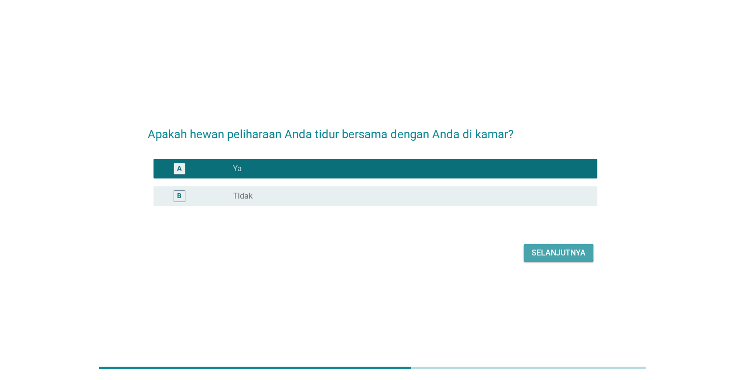
click at [550, 257] on div "Selanjutnya" at bounding box center [559, 253] width 54 height 12
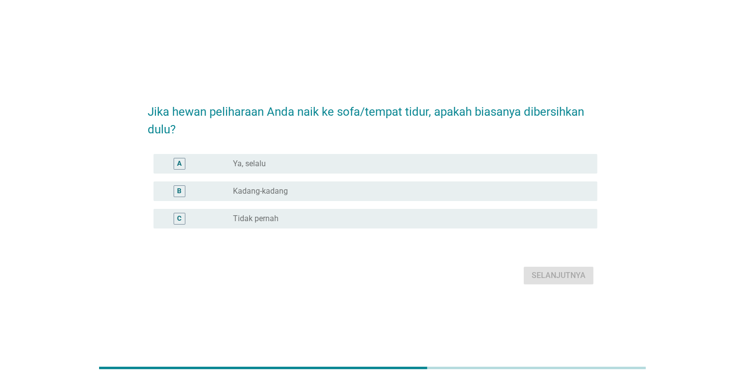
click at [371, 166] on div "radio_button_unchecked Ya, selalu" at bounding box center [407, 164] width 349 height 10
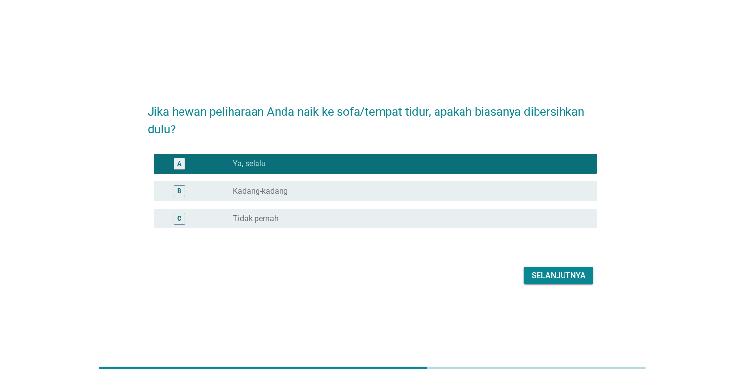
click at [371, 192] on div "radio_button_unchecked Kadang-kadang" at bounding box center [407, 191] width 349 height 10
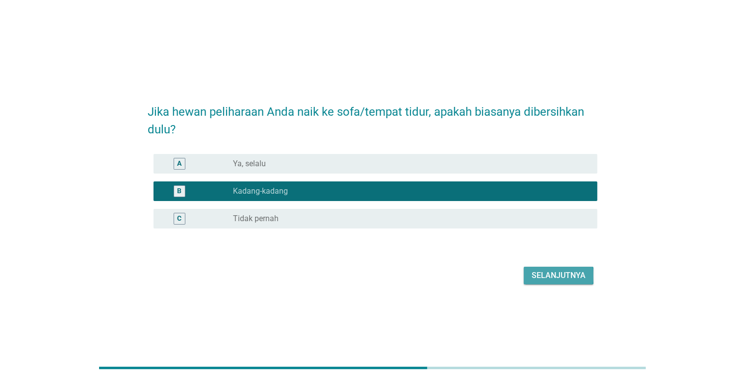
click at [535, 277] on div "Selanjutnya" at bounding box center [559, 276] width 54 height 12
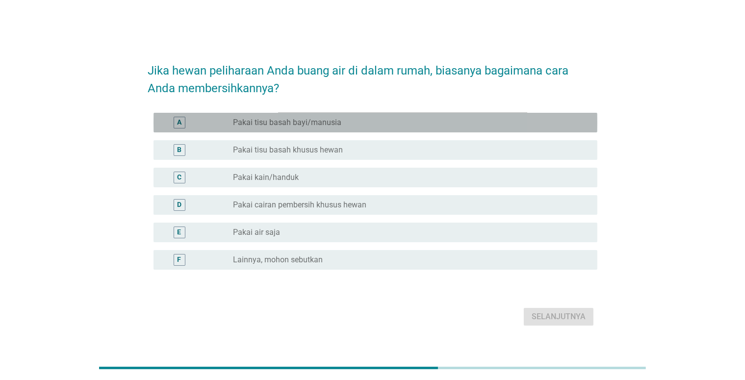
click at [411, 121] on div "radio_button_unchecked Pakai tisu basah bayi/manusia" at bounding box center [407, 123] width 349 height 10
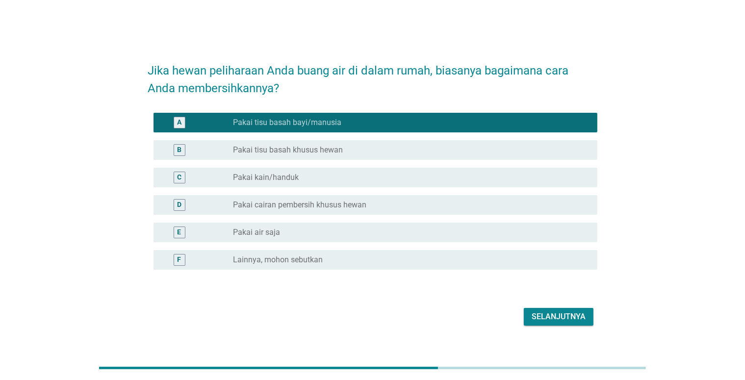
click at [400, 156] on div "B radio_button_unchecked Pakai tisu basah khusus hewan" at bounding box center [376, 150] width 444 height 20
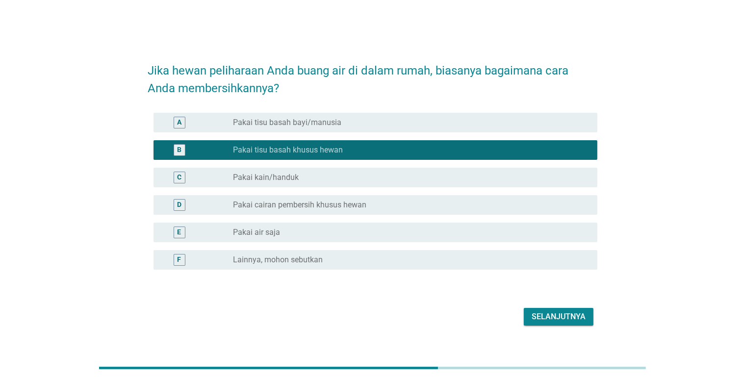
click at [379, 206] on div "radio_button_unchecked Pakai cairan pembersih khusus hewan" at bounding box center [407, 205] width 349 height 10
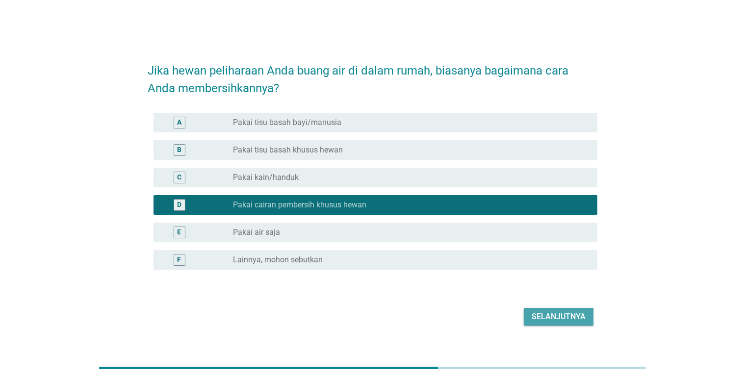
click at [546, 309] on button "Selanjutnya" at bounding box center [559, 317] width 70 height 18
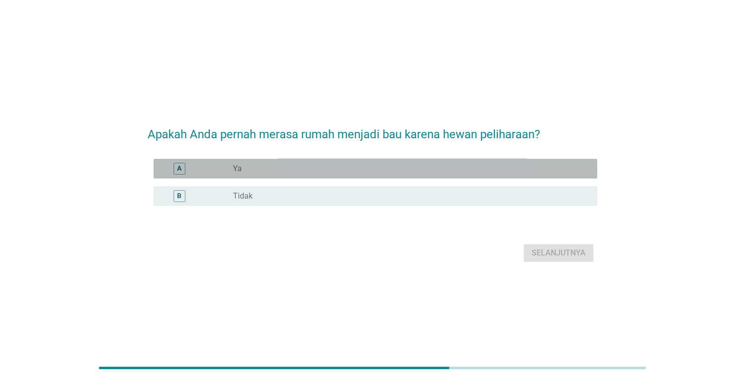
click at [430, 161] on div "A radio_button_unchecked Ya" at bounding box center [376, 169] width 444 height 20
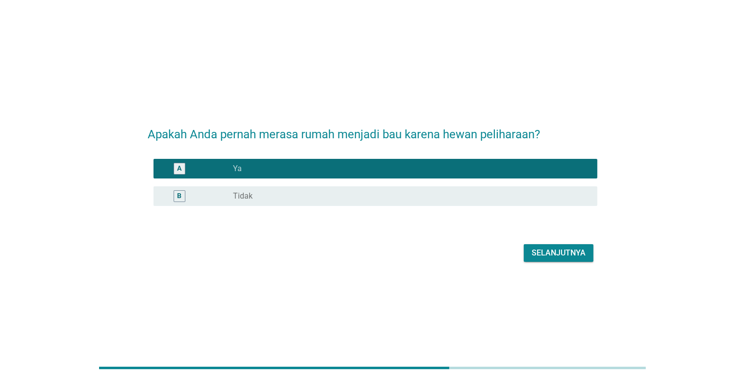
click at [528, 256] on button "Selanjutnya" at bounding box center [559, 253] width 70 height 18
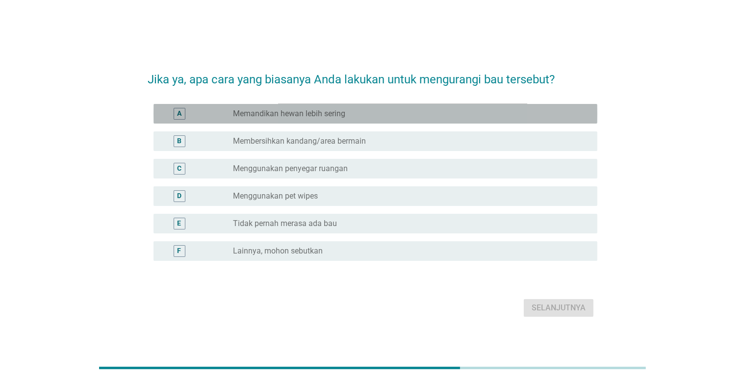
click at [432, 111] on div "radio_button_unchecked Memandikan hewan lebih sering" at bounding box center [407, 114] width 349 height 10
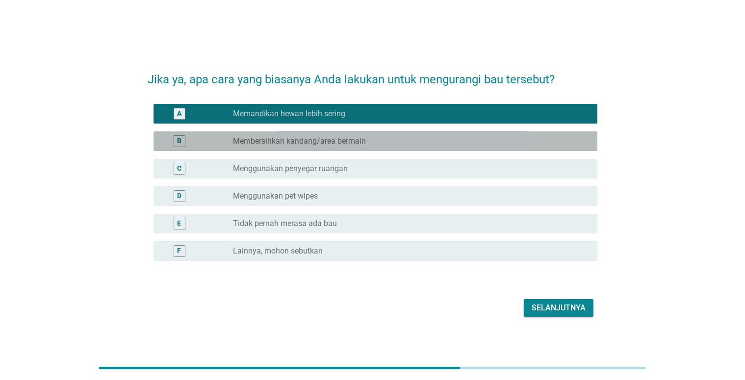
click at [442, 137] on div "radio_button_unchecked Membersihkan kandang/area bermain" at bounding box center [407, 141] width 349 height 10
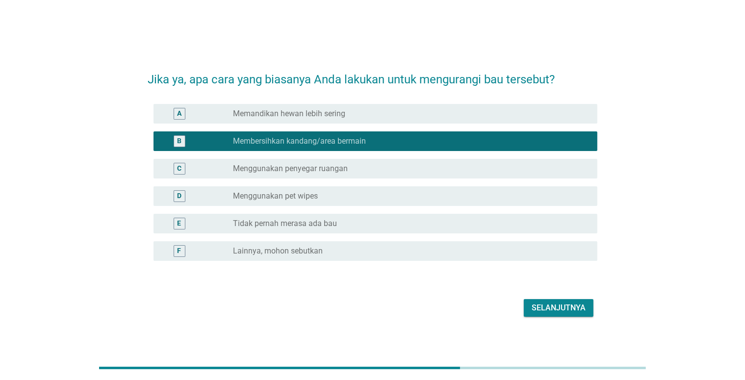
click at [454, 109] on div "radio_button_unchecked Memandikan hewan lebih sering" at bounding box center [407, 114] width 349 height 10
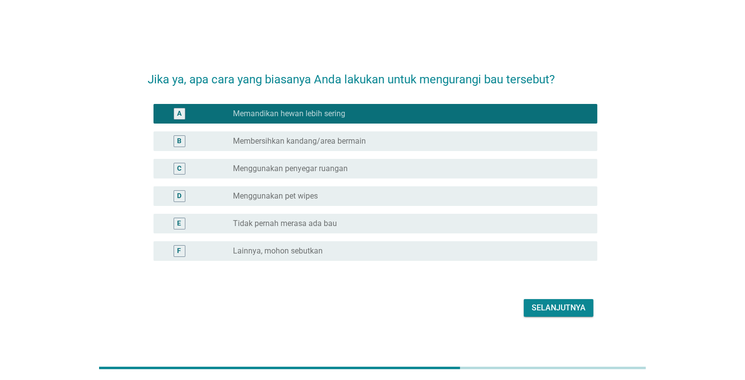
click at [477, 168] on div "radio_button_unchecked Menggunakan penyegar ruangan" at bounding box center [407, 169] width 349 height 10
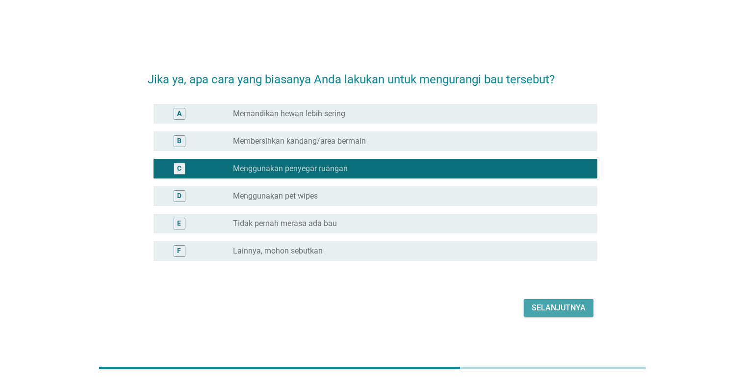
click at [536, 302] on div "Selanjutnya" at bounding box center [559, 308] width 54 height 12
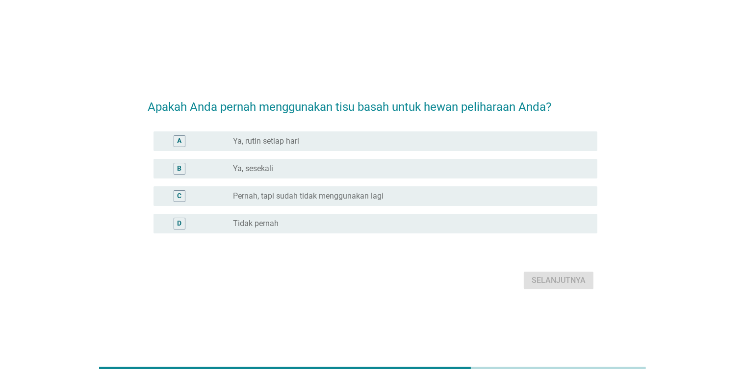
click at [387, 136] on div "radio_button_unchecked Ya, rutin setiap hari" at bounding box center [407, 141] width 349 height 10
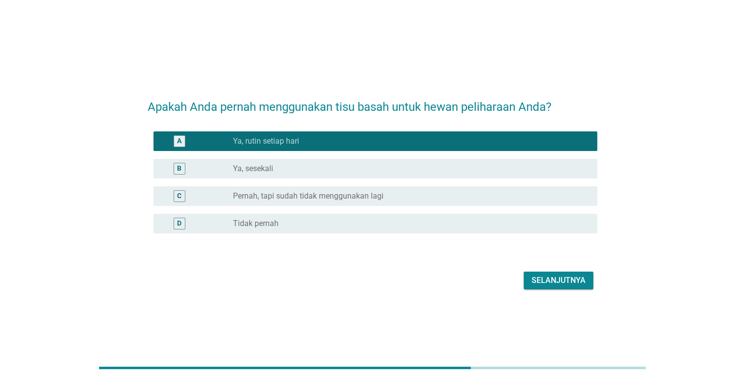
click at [530, 281] on button "Selanjutnya" at bounding box center [559, 281] width 70 height 18
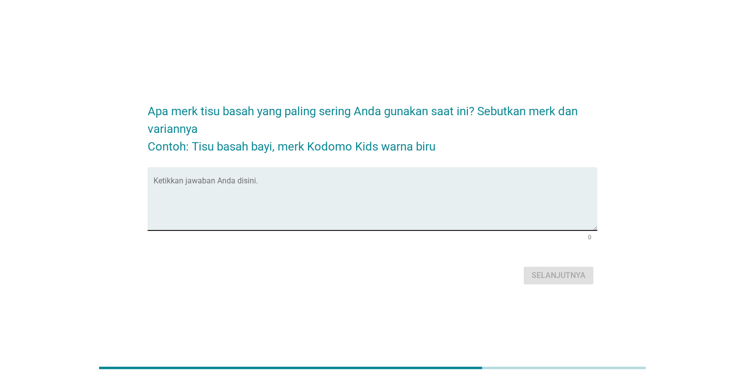
click at [319, 171] on div "Ketikkan jawaban Anda disini." at bounding box center [376, 198] width 444 height 63
type textarea "tisu basah bayi"
click at [529, 280] on button "Selanjutnya" at bounding box center [559, 276] width 70 height 18
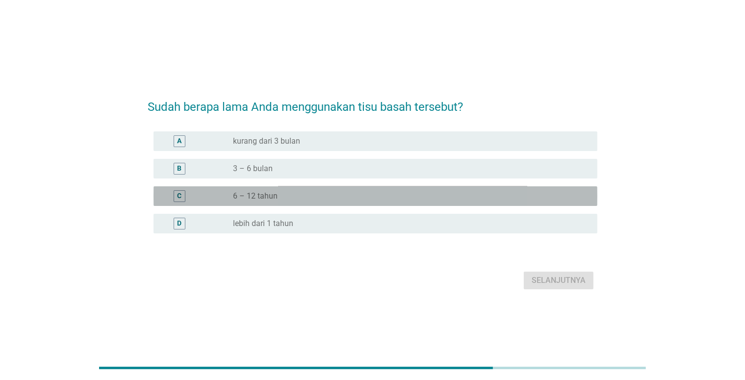
click at [394, 197] on div "radio_button_unchecked 6 – 12 tahun" at bounding box center [407, 196] width 349 height 10
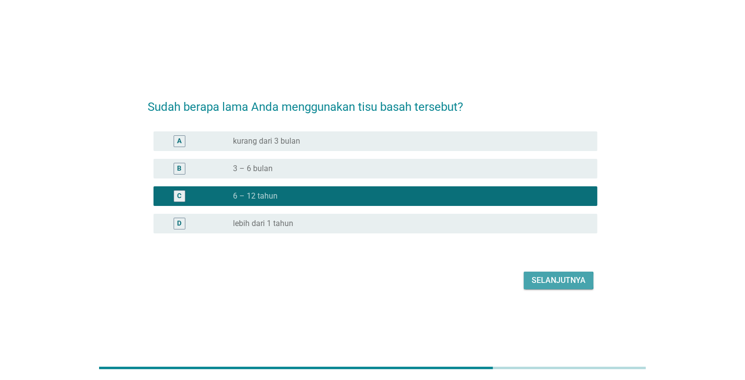
click at [533, 280] on div "Selanjutnya" at bounding box center [559, 281] width 54 height 12
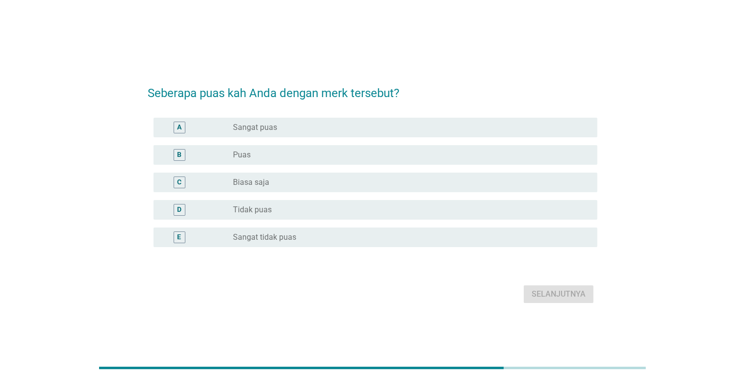
click at [406, 182] on div "radio_button_unchecked Biasa saja" at bounding box center [407, 183] width 349 height 10
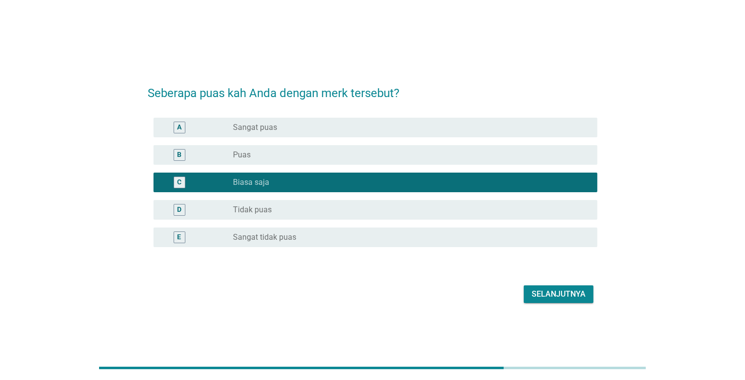
click at [531, 298] on button "Selanjutnya" at bounding box center [559, 295] width 70 height 18
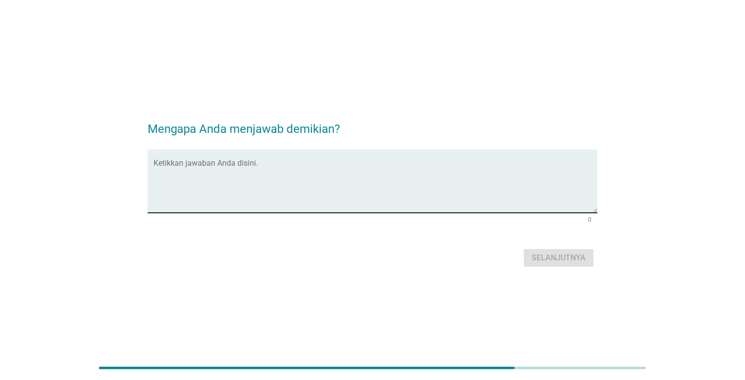
click at [387, 184] on textarea "Ketikkan jawaban Anda disini." at bounding box center [376, 187] width 444 height 52
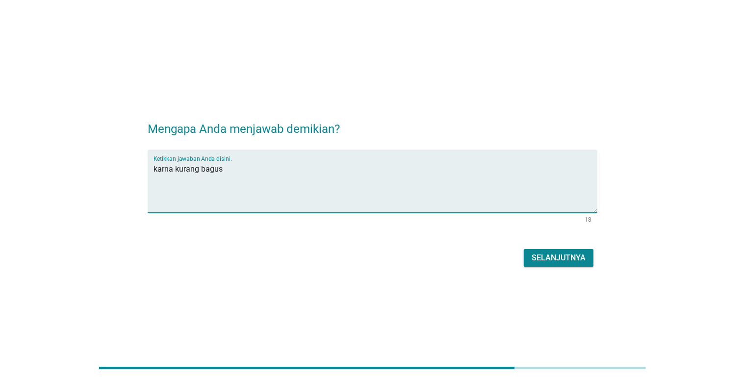
type textarea "karna kurang bagus"
click at [553, 264] on button "Selanjutnya" at bounding box center [559, 258] width 70 height 18
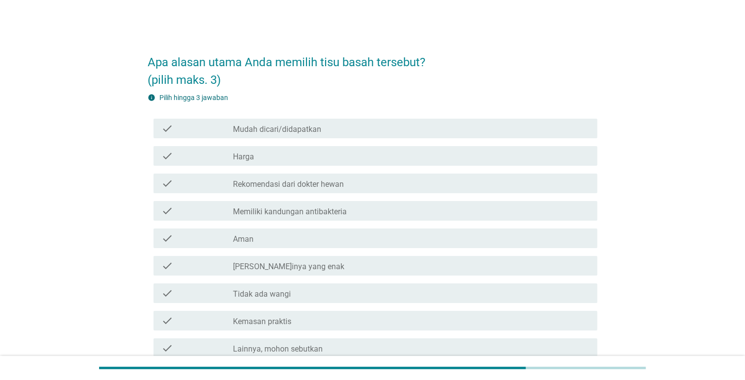
click at [440, 124] on div "check_box_outline_blank Mudah dicari/didapatkan" at bounding box center [411, 129] width 357 height 12
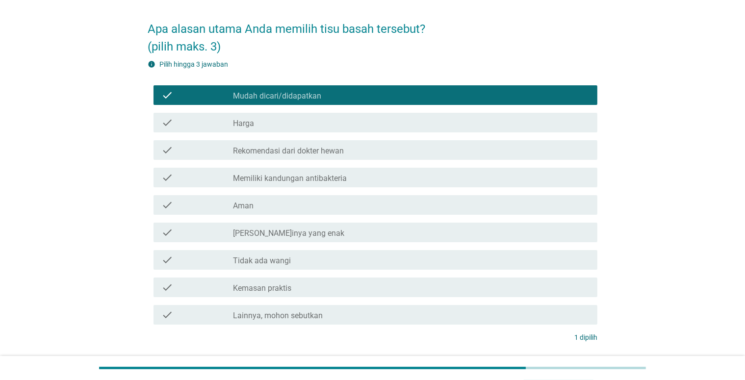
scroll to position [106, 0]
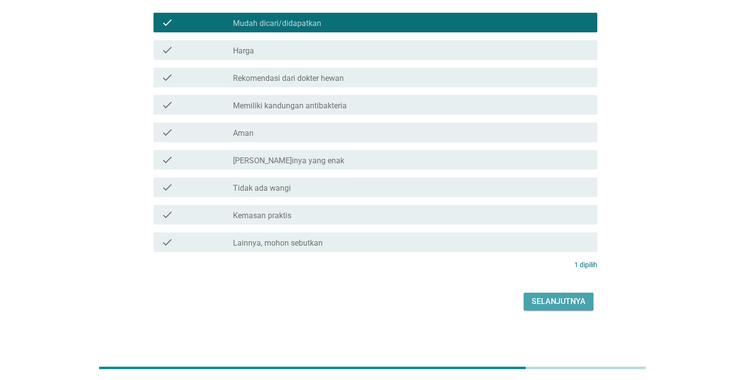
click at [573, 298] on div "Selanjutnya" at bounding box center [559, 302] width 54 height 12
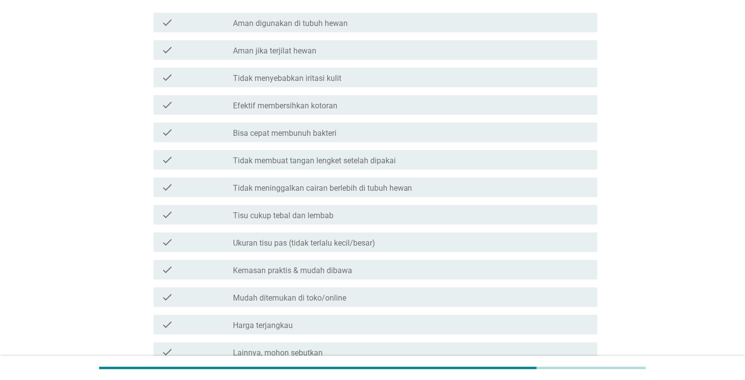
scroll to position [0, 0]
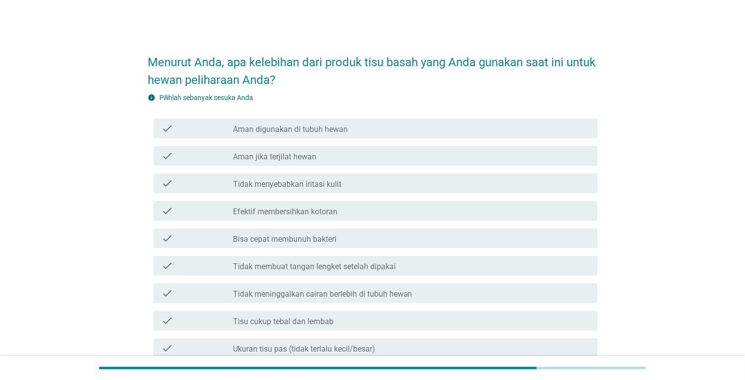
click at [382, 183] on div "check_box_outline_blank Tidak menyebabkan iritasi kulit" at bounding box center [411, 184] width 357 height 12
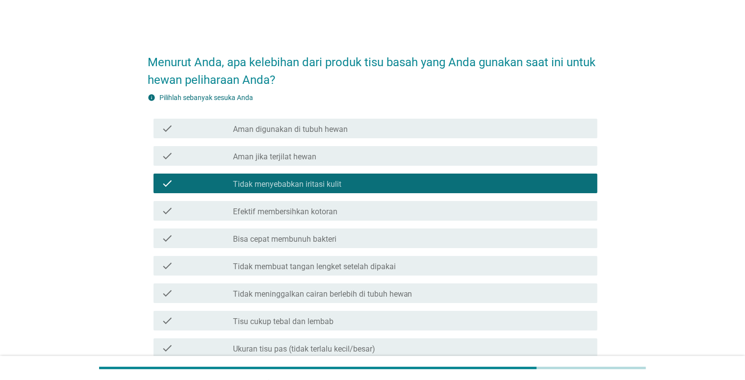
click at [373, 129] on div "check_box_outline_blank Aman digunakan di tubuh hewan" at bounding box center [411, 129] width 357 height 12
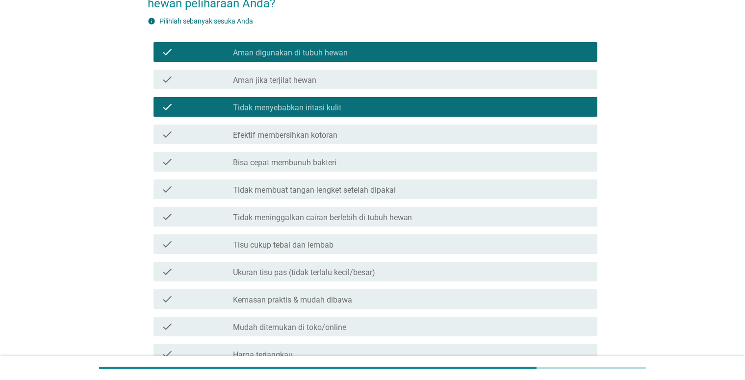
scroll to position [98, 0]
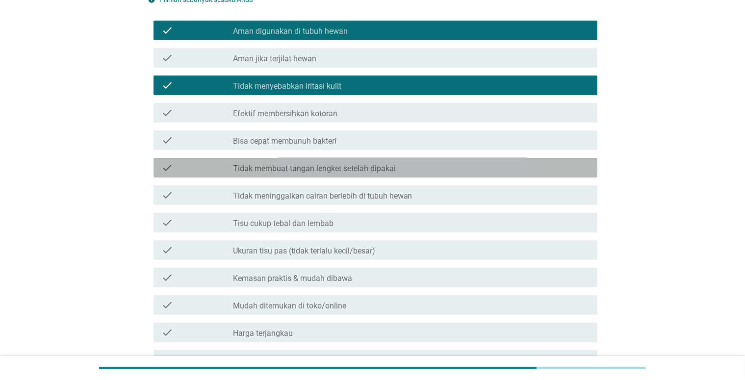
click at [341, 164] on label "Tidak membuat tangan lengket setelah dipakai" at bounding box center [314, 169] width 163 height 10
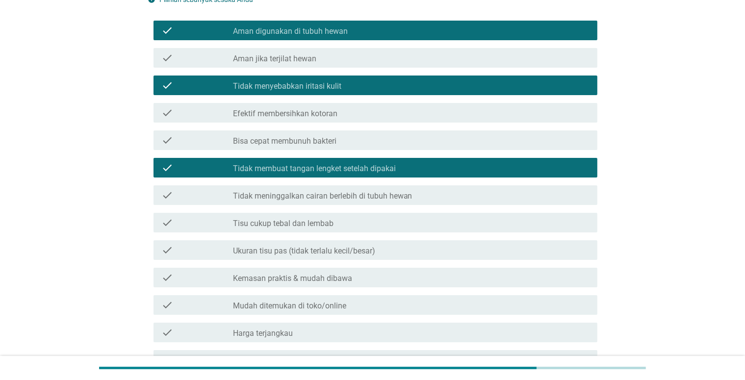
click at [422, 192] on div "check_box_outline_blank Tidak meninggalkan cairan berlebih di tubuh hewan" at bounding box center [411, 195] width 357 height 12
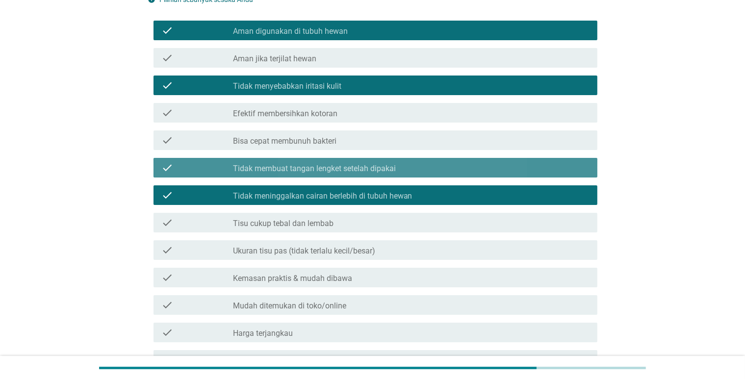
click at [439, 168] on div "check_box Tidak membuat tangan lengket setelah dipakai" at bounding box center [411, 168] width 357 height 12
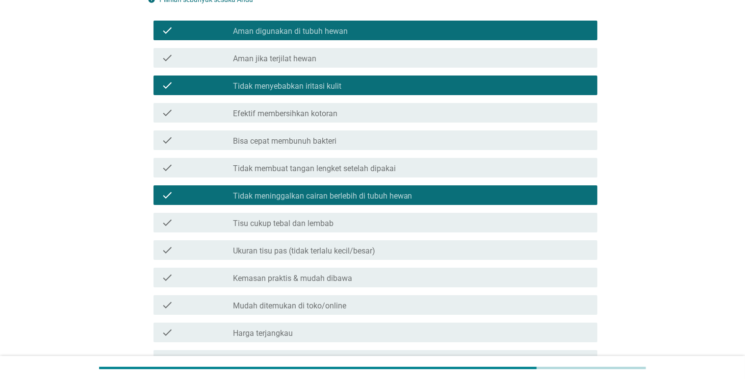
scroll to position [202, 0]
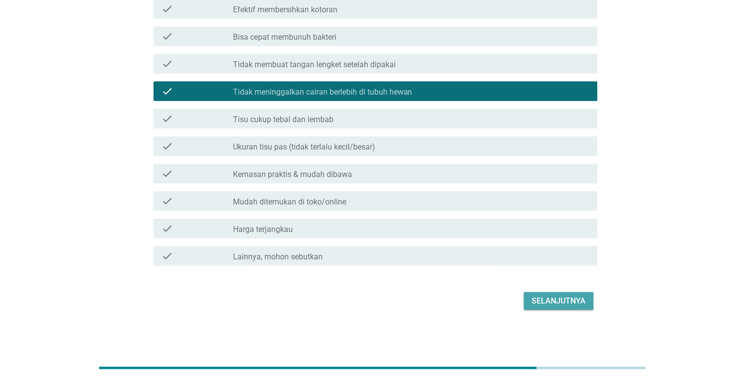
click at [572, 298] on div "Selanjutnya" at bounding box center [559, 301] width 54 height 12
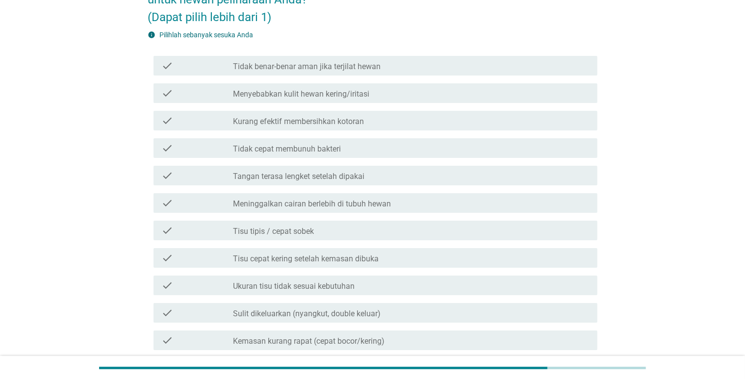
scroll to position [98, 0]
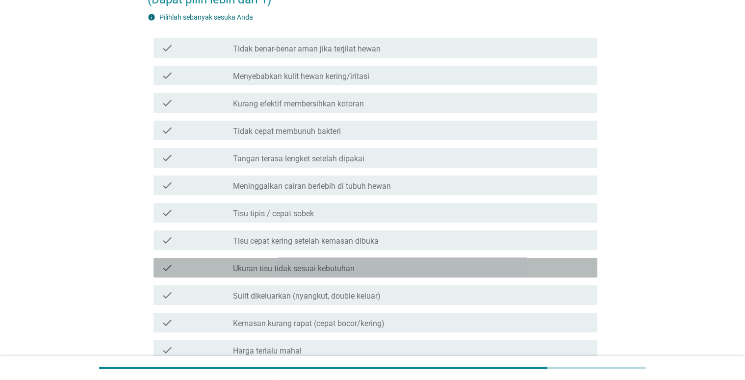
click at [445, 266] on div "check_box_outline_blank Ukuran tisu tidak sesuai kebutuhan" at bounding box center [411, 268] width 357 height 12
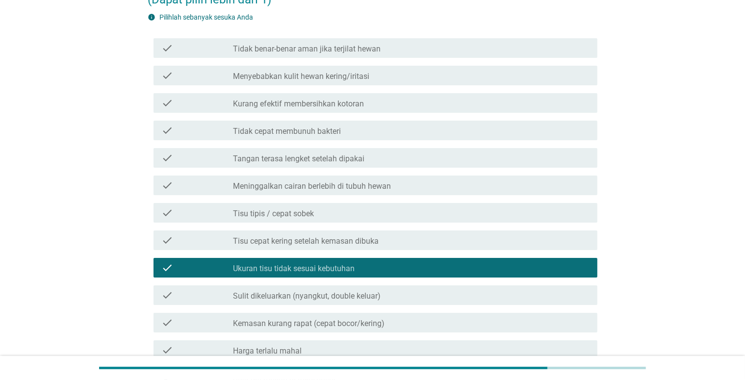
click at [420, 104] on div "check_box_outline_blank Kurang efektif membersihkan kotoran" at bounding box center [411, 103] width 357 height 12
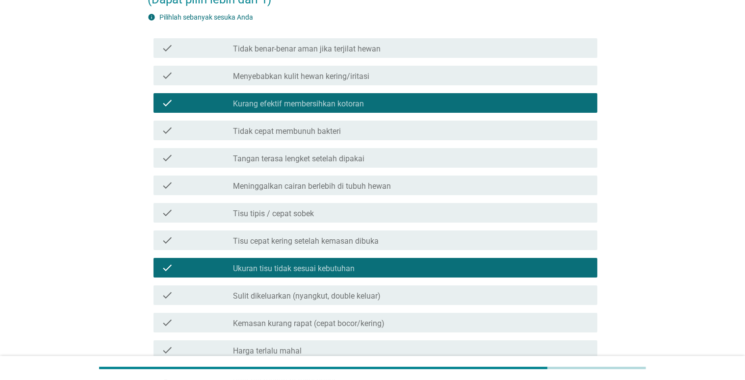
scroll to position [247, 0]
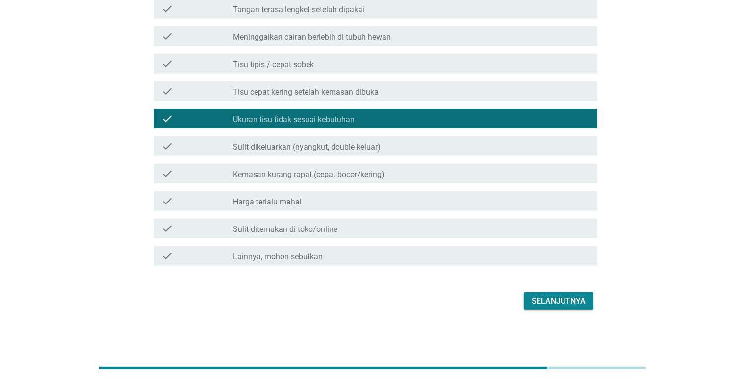
click at [558, 303] on div "Selanjutnya" at bounding box center [559, 301] width 54 height 12
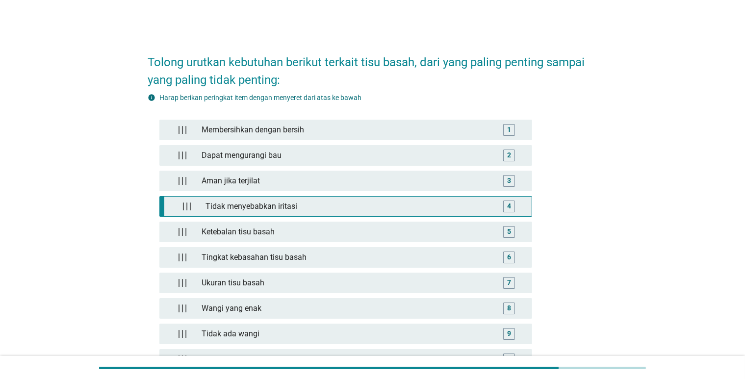
click at [508, 203] on div "4" at bounding box center [509, 206] width 4 height 10
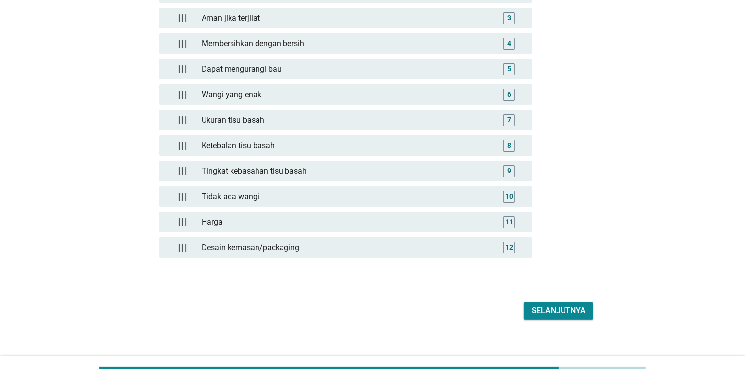
scroll to position [170, 0]
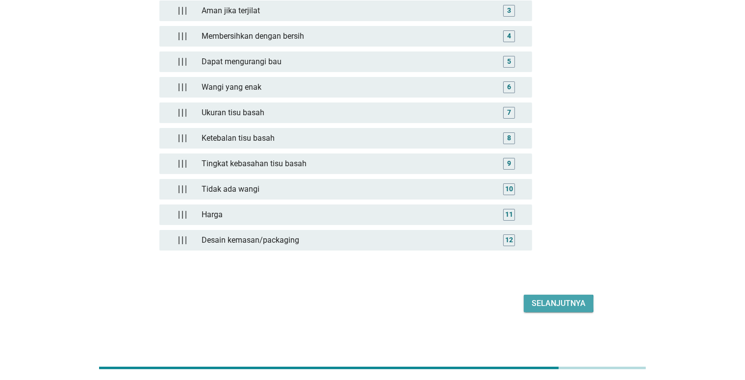
click at [545, 298] on div "Selanjutnya" at bounding box center [559, 304] width 54 height 12
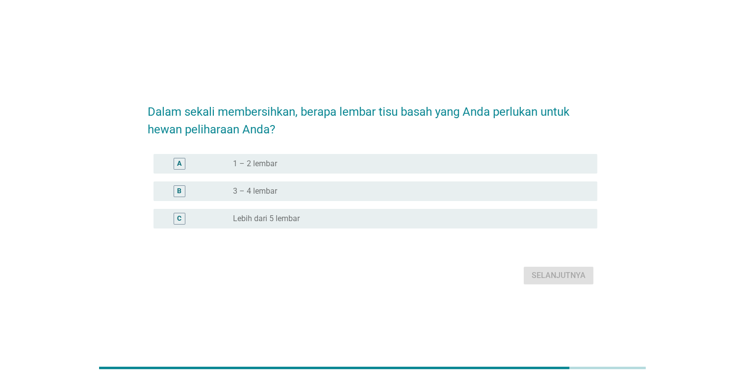
click at [451, 188] on div "radio_button_unchecked 3 – 4 lembar" at bounding box center [407, 191] width 349 height 10
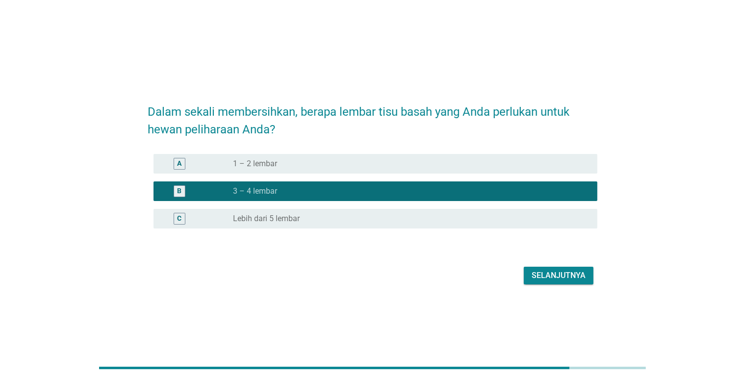
click at [563, 277] on div "Selanjutnya" at bounding box center [559, 276] width 54 height 12
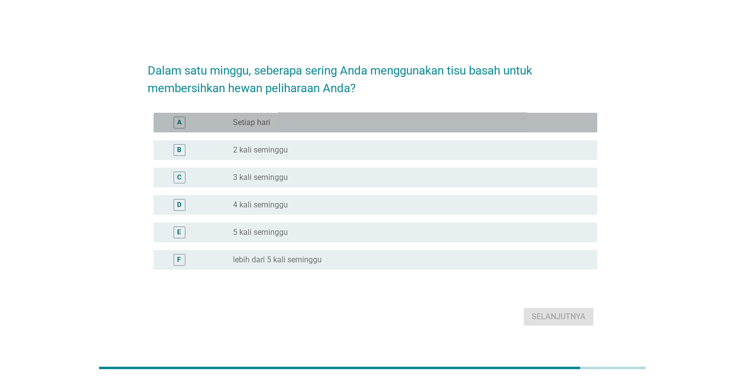
click at [429, 129] on div "A radio_button_unchecked Setiap hari" at bounding box center [376, 123] width 444 height 20
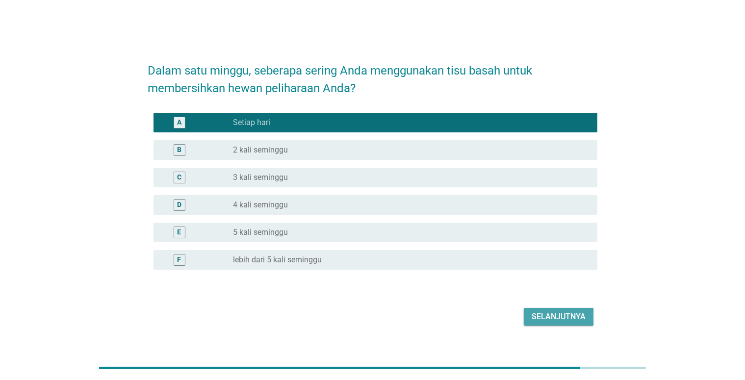
click at [540, 320] on div "Selanjutnya" at bounding box center [559, 317] width 54 height 12
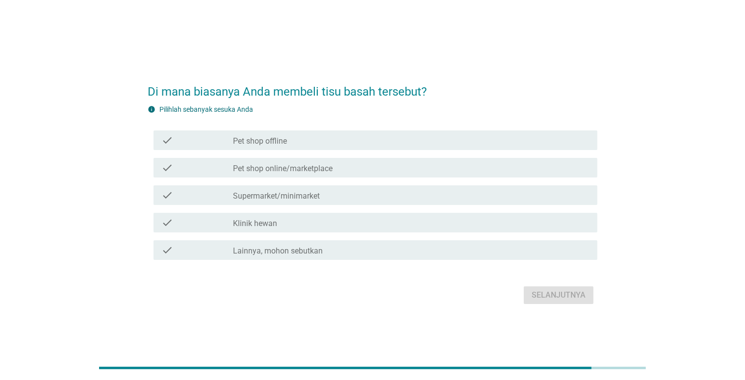
click at [378, 190] on div "check_box_outline_blank Supermarket/minimarket" at bounding box center [411, 195] width 357 height 12
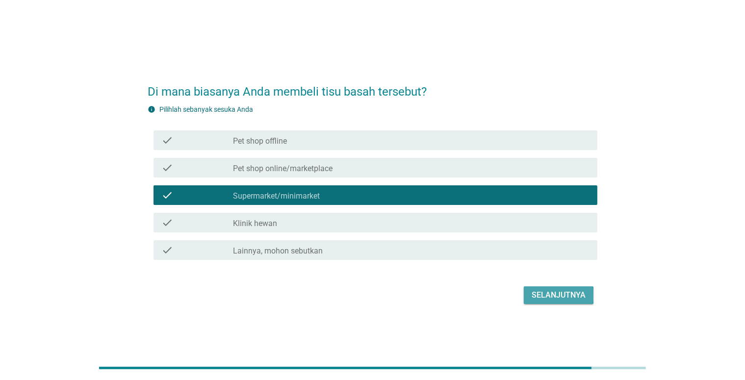
click at [549, 291] on div "Selanjutnya" at bounding box center [559, 295] width 54 height 12
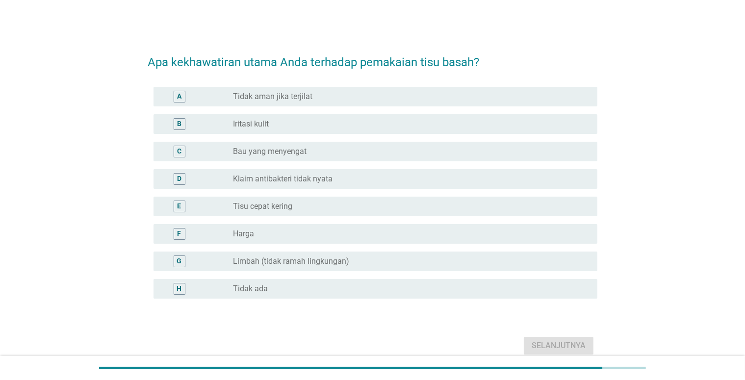
click at [519, 175] on div "radio_button_unchecked Klaim antibakteri tidak nyata" at bounding box center [407, 179] width 349 height 10
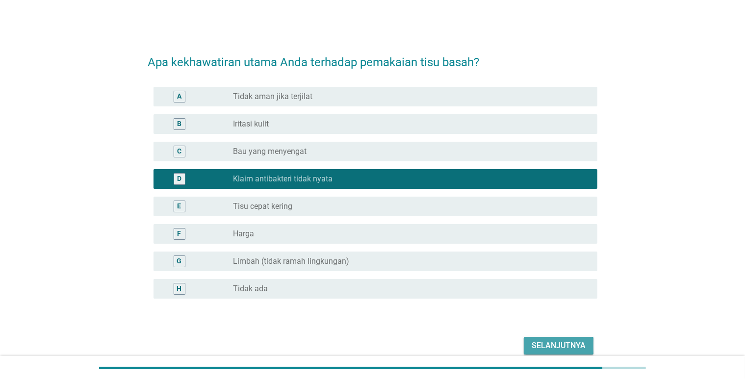
click at [569, 344] on div "Selanjutnya" at bounding box center [559, 346] width 54 height 12
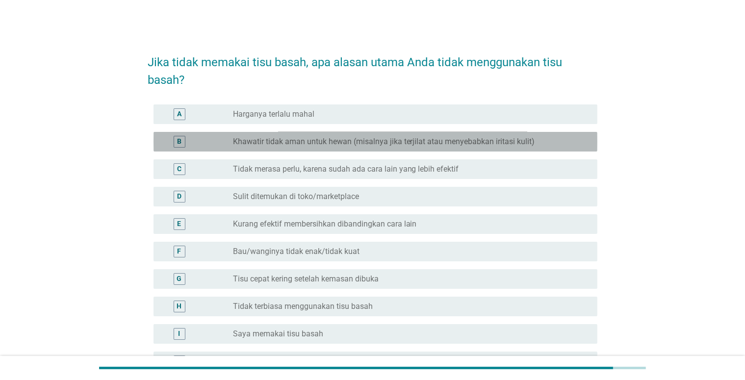
click at [530, 142] on label "Khawatir tidak aman untuk hewan (misalnya jika terjilat atau menyebabkan iritas…" at bounding box center [384, 142] width 302 height 10
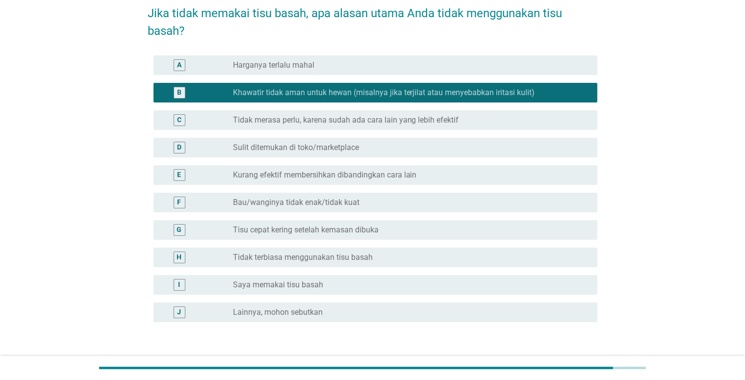
scroll to position [98, 0]
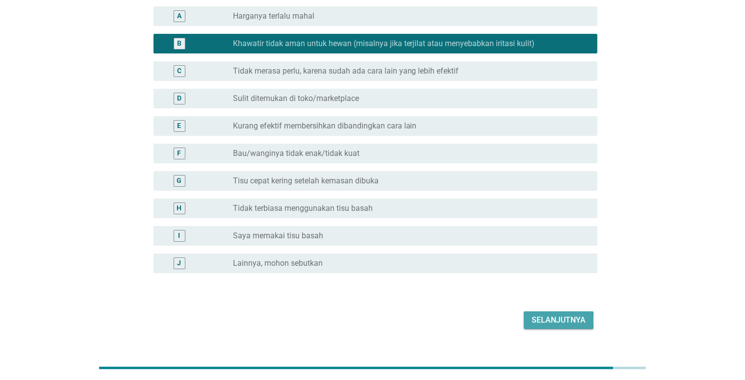
click at [557, 317] on div "Selanjutnya" at bounding box center [559, 320] width 54 height 12
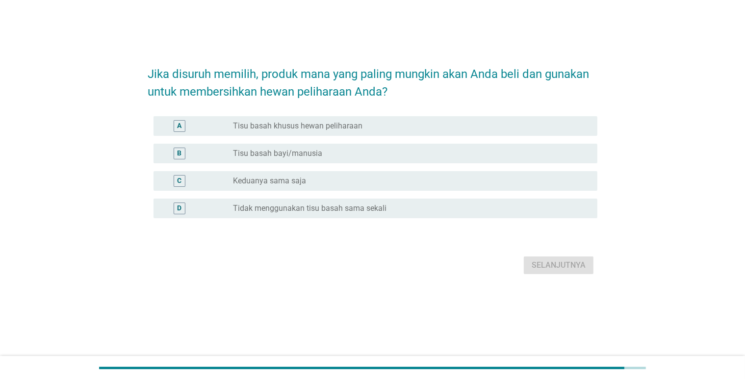
scroll to position [0, 0]
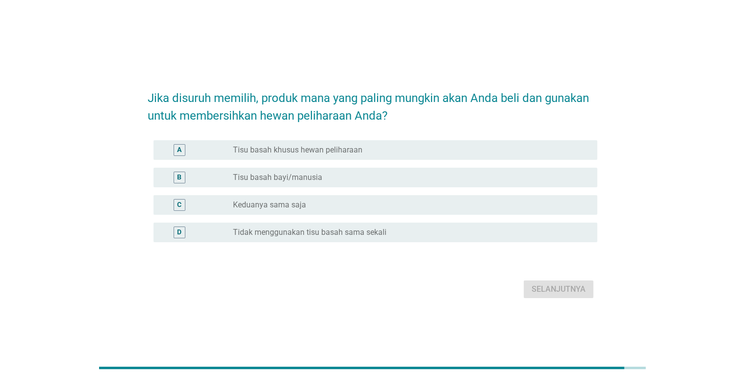
click at [514, 148] on div "radio_button_unchecked Tisu basah khusus hewan peliharaan" at bounding box center [407, 150] width 349 height 10
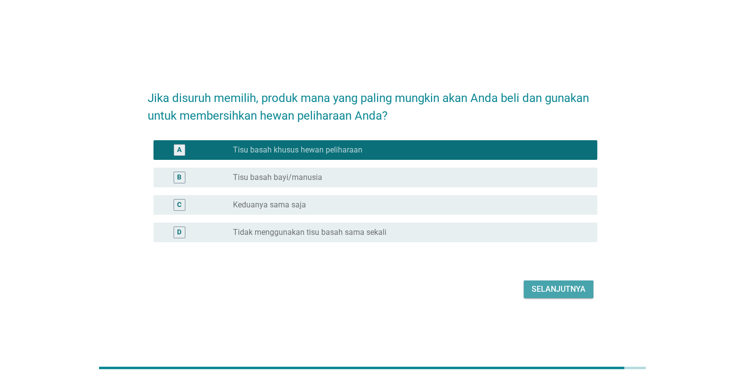
click at [534, 292] on div "Selanjutnya" at bounding box center [559, 290] width 54 height 12
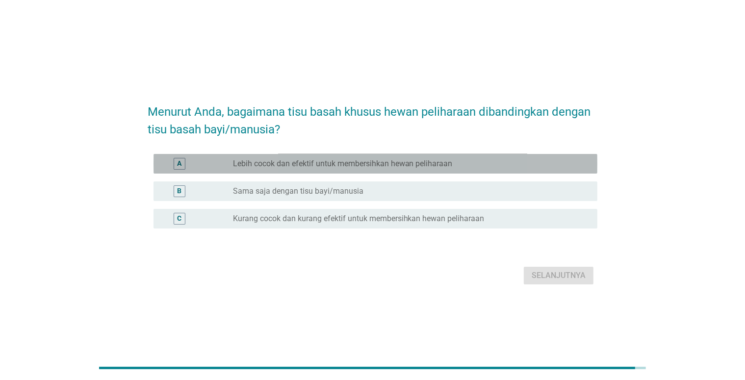
click at [507, 159] on div "radio_button_unchecked Lebih cocok dan efektif untuk membersihkan hewan pelihar…" at bounding box center [407, 164] width 349 height 10
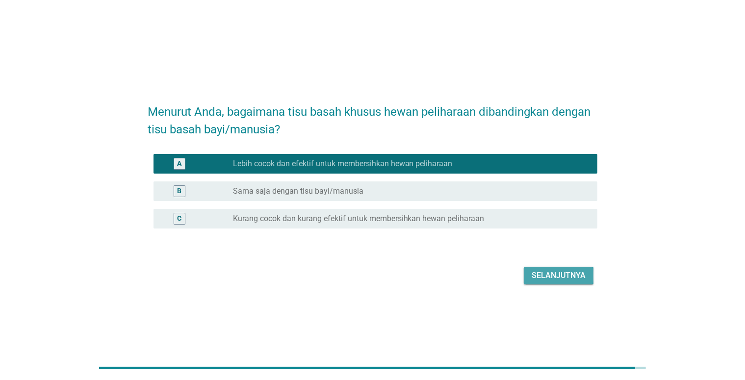
click at [557, 274] on div "Selanjutnya" at bounding box center [559, 276] width 54 height 12
